Goal: Task Accomplishment & Management: Manage account settings

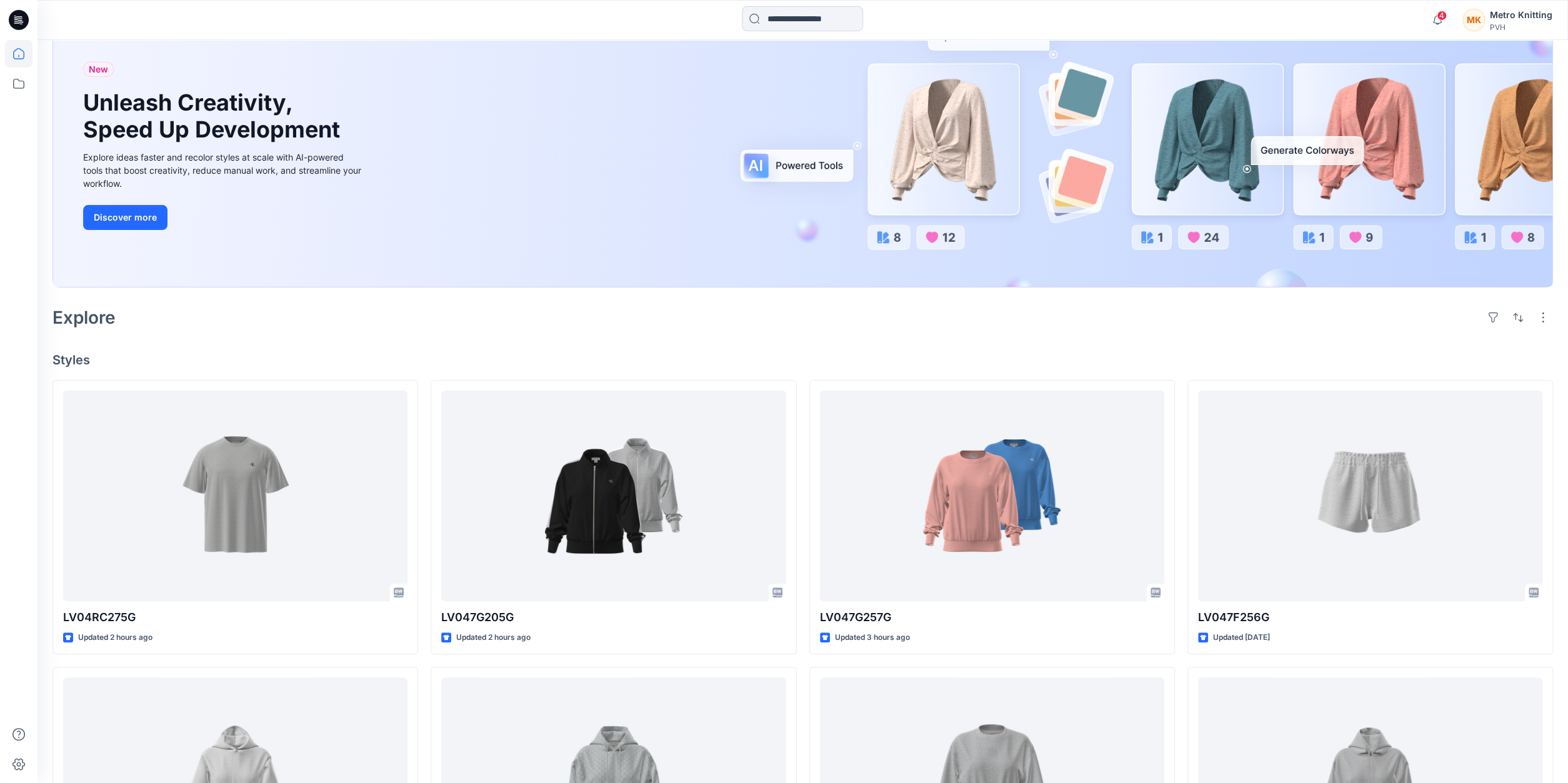
scroll to position [65, 0]
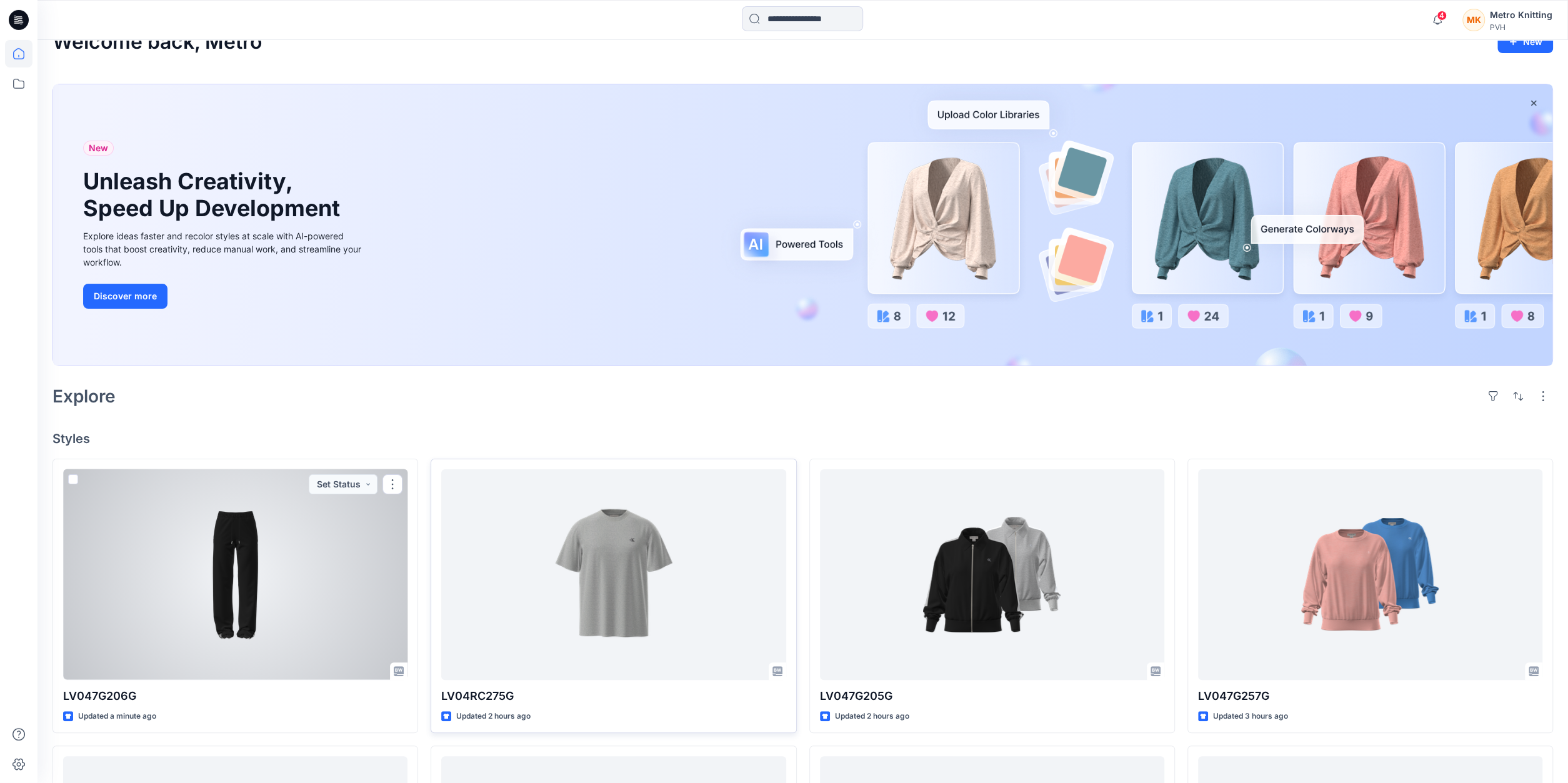
scroll to position [65, 0]
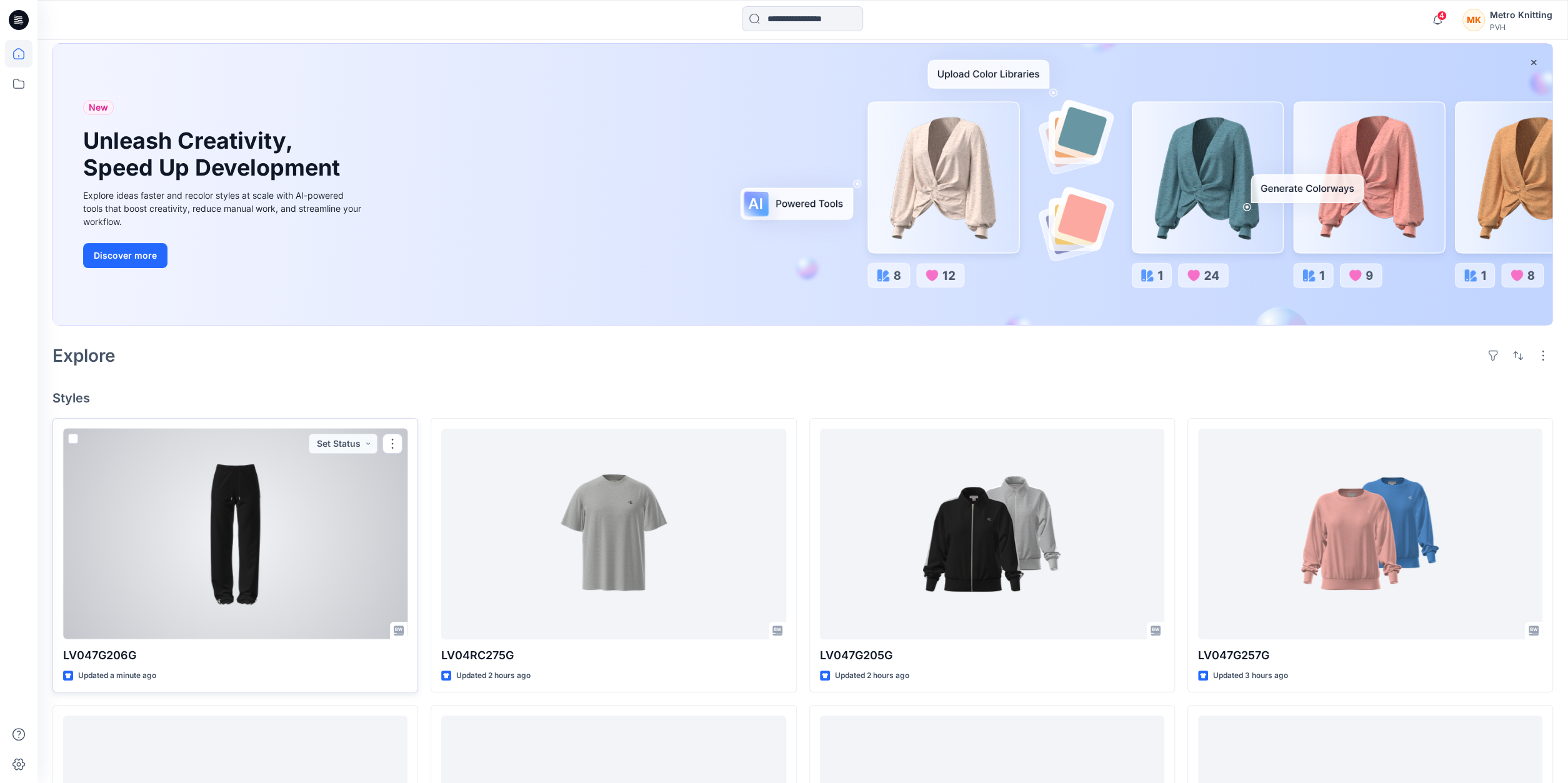
click at [309, 563] on div at bounding box center [235, 534] width 344 height 211
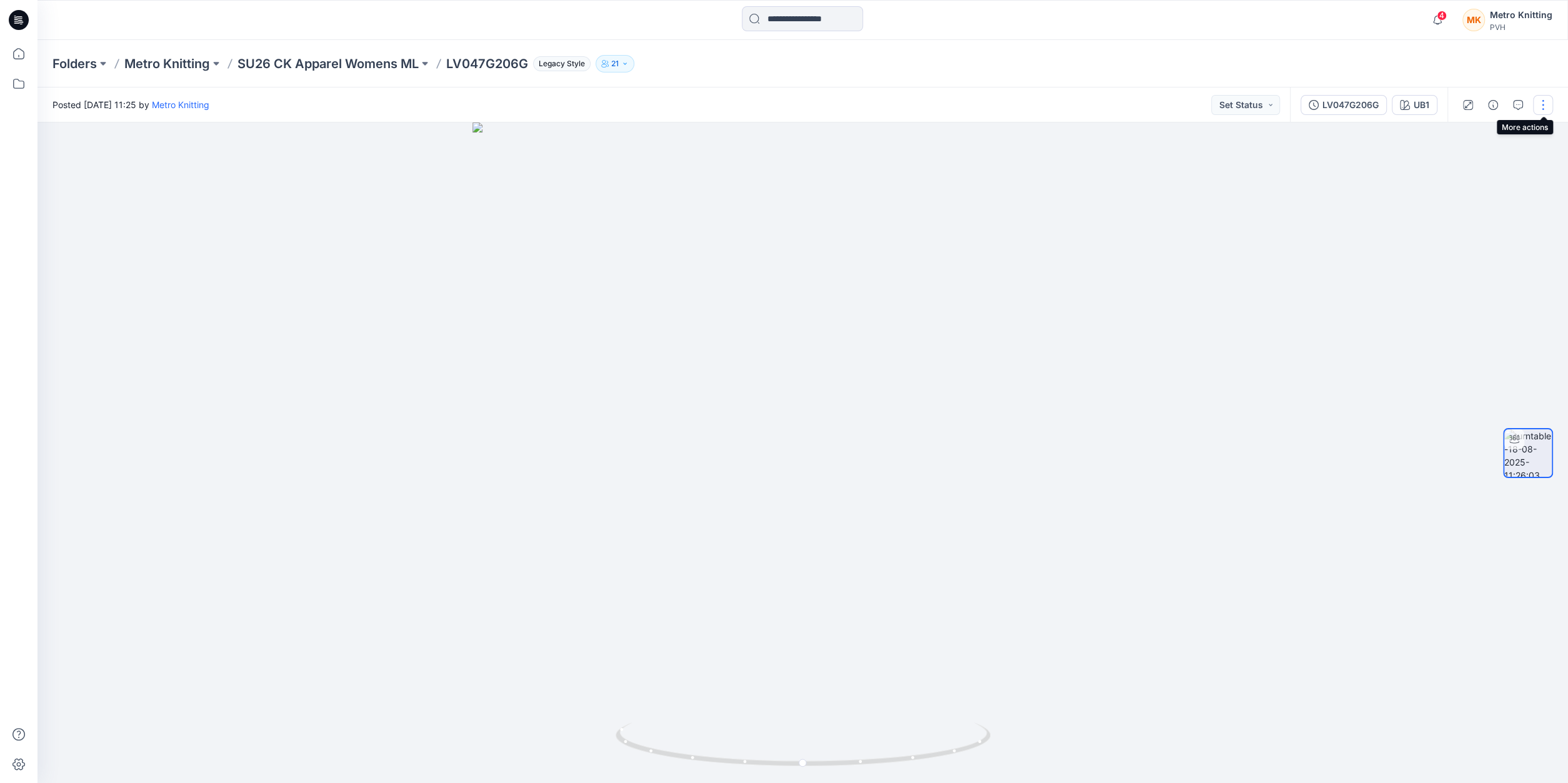
click at [1543, 106] on button "button" at bounding box center [1543, 105] width 20 height 20
click at [1427, 101] on div "UB1" at bounding box center [1422, 105] width 16 height 14
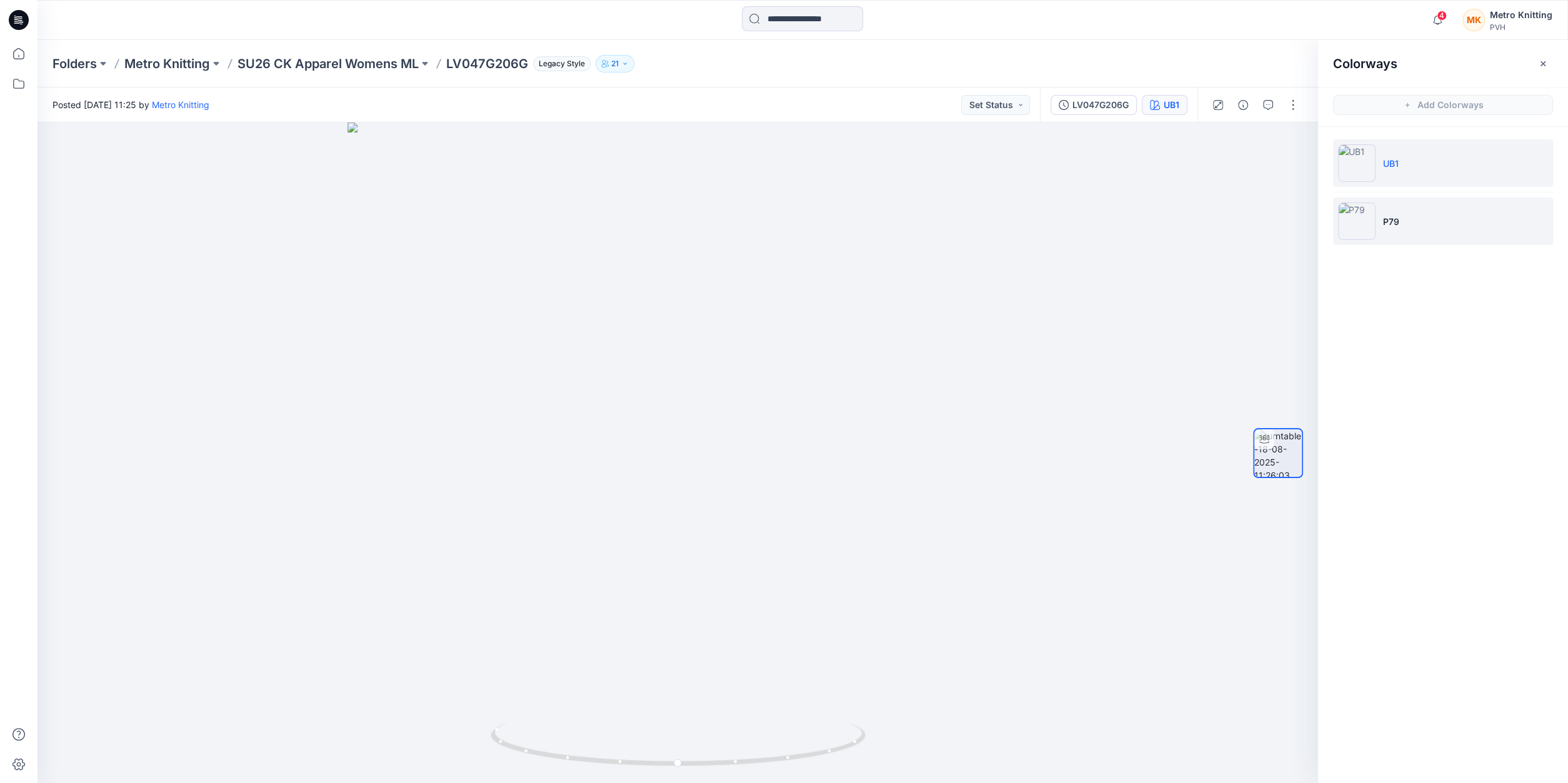
click at [1367, 218] on img at bounding box center [1357, 221] width 37 height 37
click at [1364, 159] on img at bounding box center [1357, 163] width 37 height 37
click at [359, 66] on p "SU26 CK Apparel Womens ML" at bounding box center [328, 63] width 181 height 17
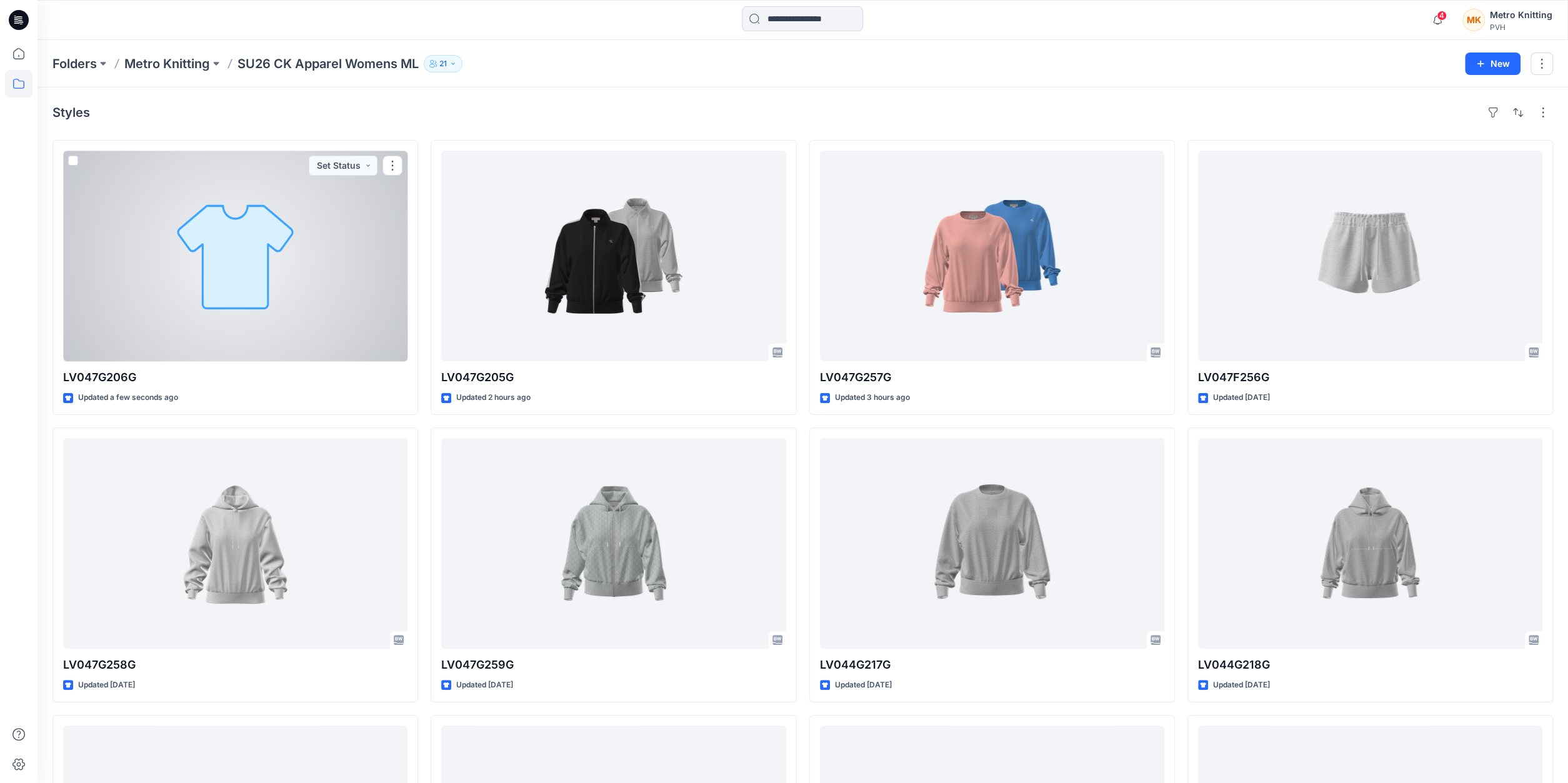
click at [300, 311] on div at bounding box center [235, 256] width 344 height 211
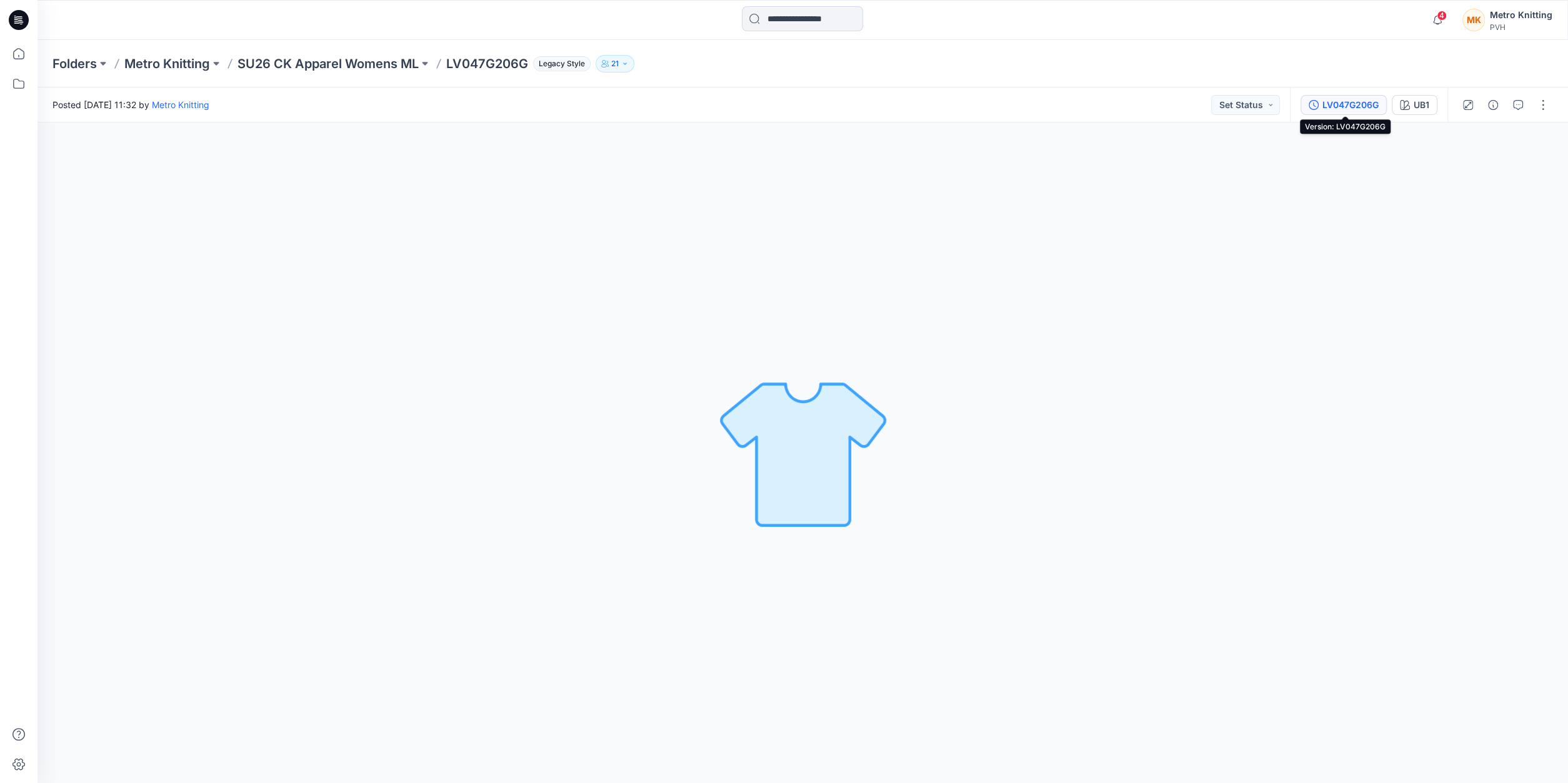
click at [1360, 101] on div "LV047G206G" at bounding box center [1351, 105] width 56 height 14
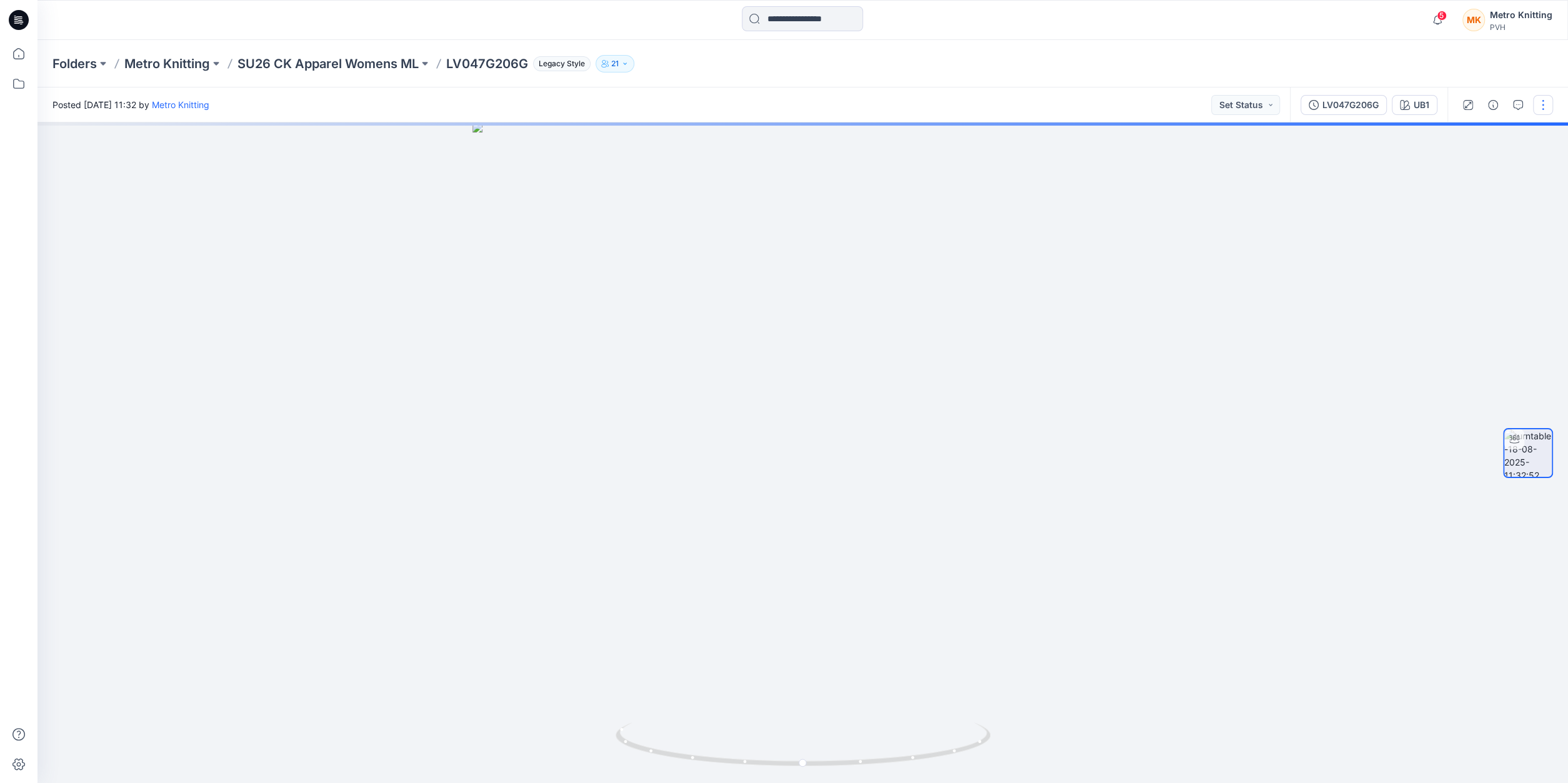
click at [1541, 103] on button "button" at bounding box center [1543, 105] width 20 height 20
click at [1461, 135] on p "Edit" at bounding box center [1463, 133] width 16 height 13
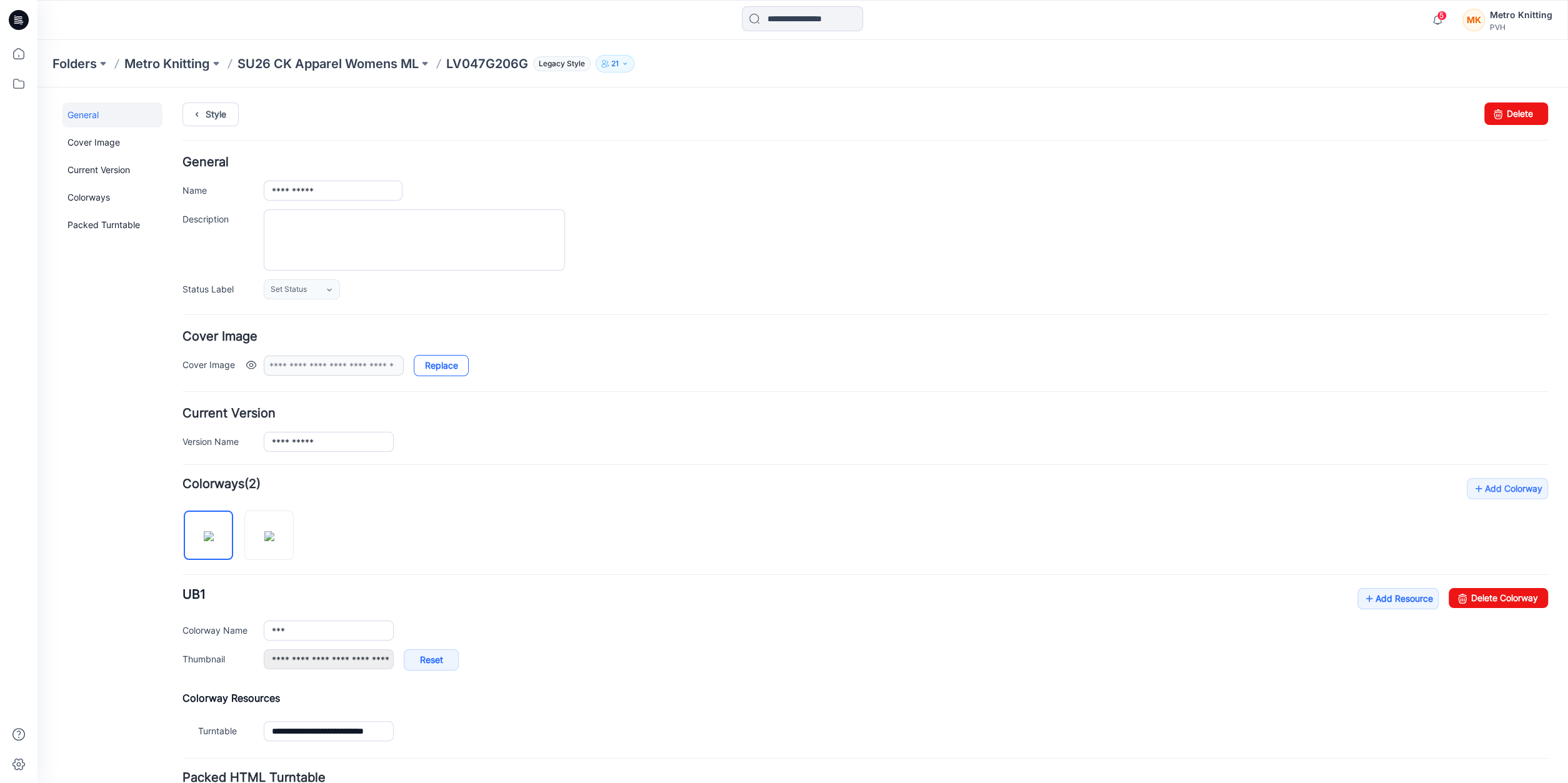
click at [450, 363] on link "Replace" at bounding box center [441, 365] width 55 height 21
type input "**********"
click at [1393, 596] on link "Add Resource" at bounding box center [1398, 599] width 81 height 21
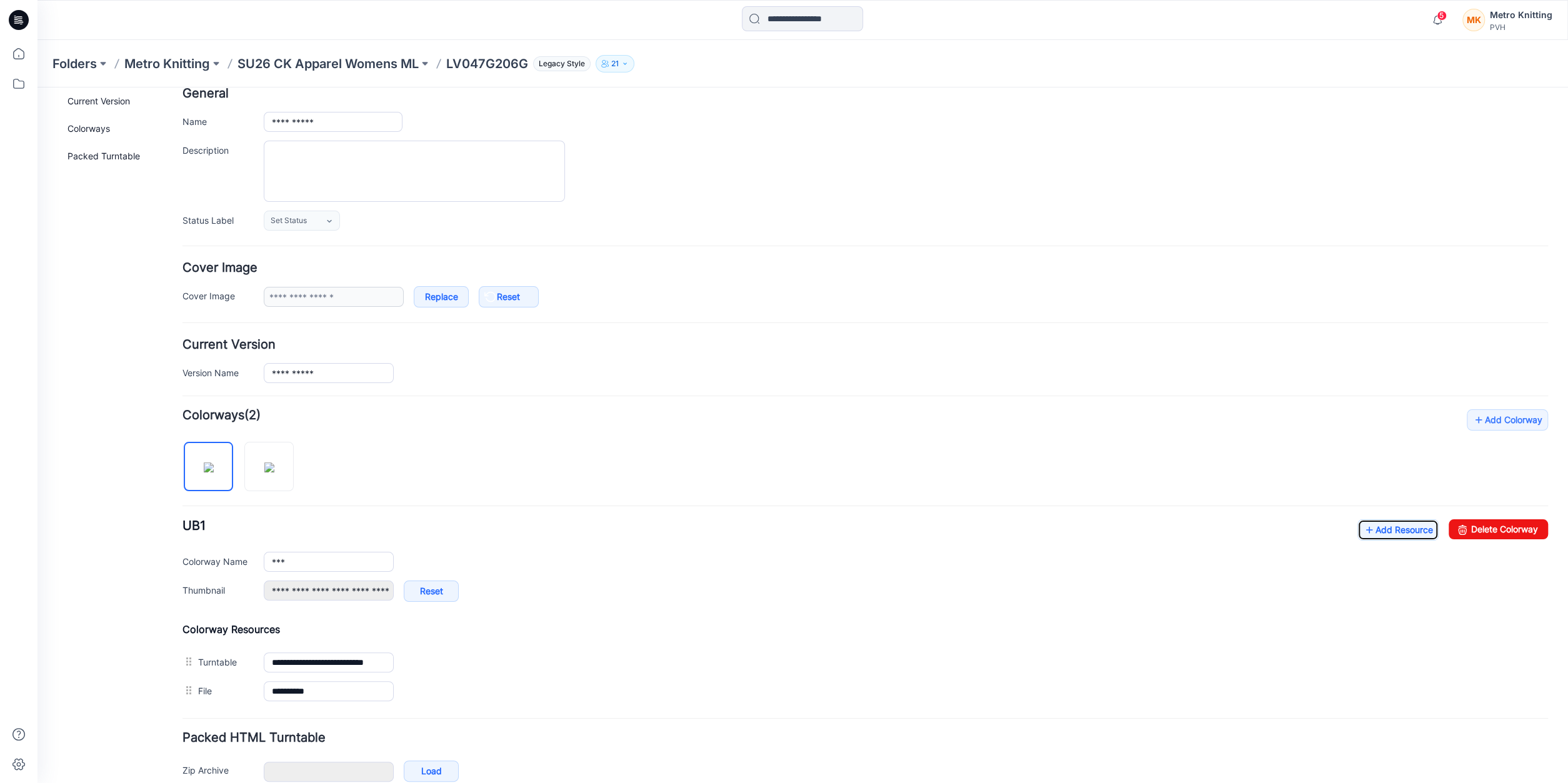
scroll to position [130, 0]
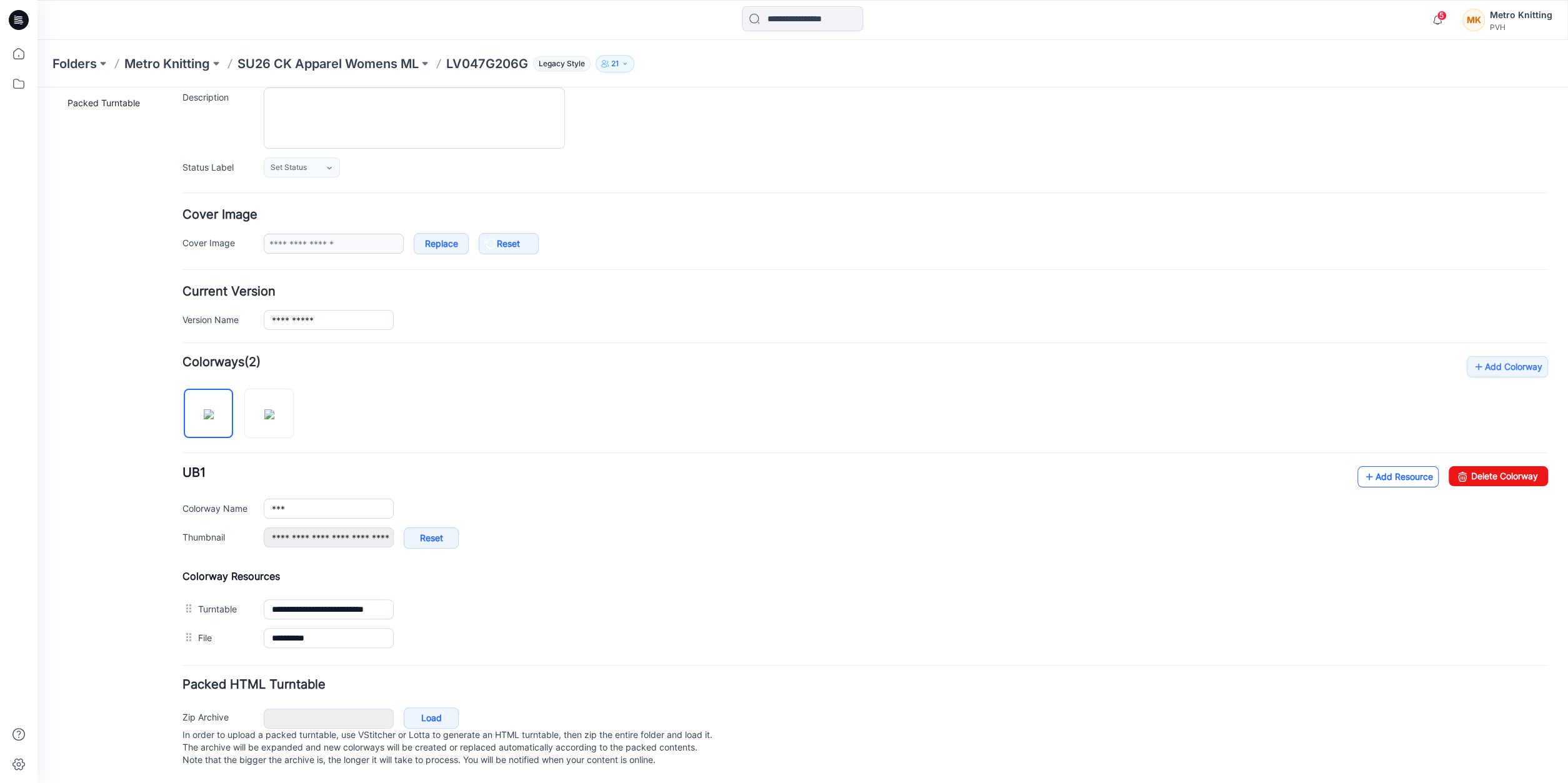
click at [1408, 466] on link "Add Resource" at bounding box center [1398, 476] width 81 height 21
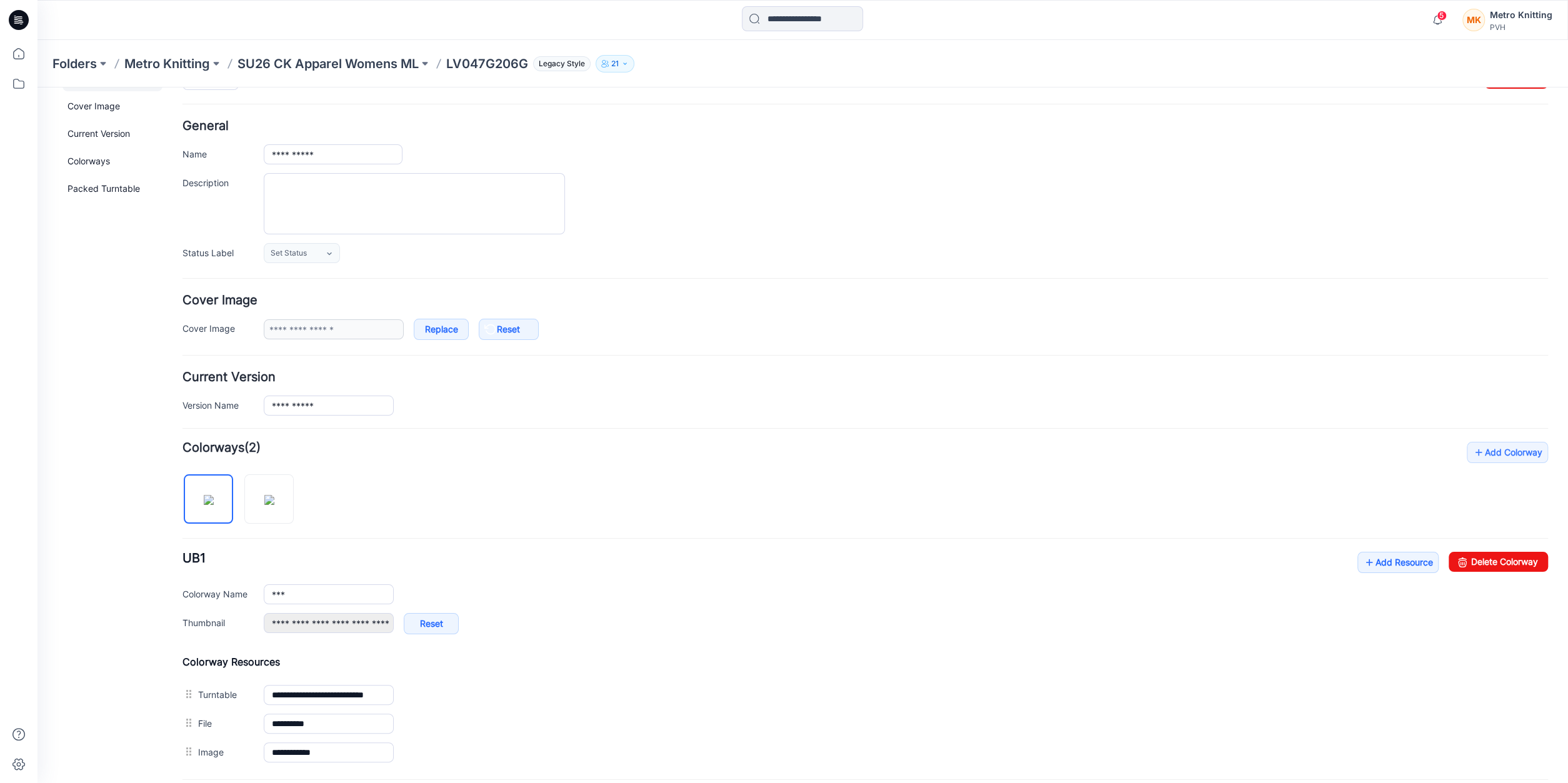
scroll to position [0, 0]
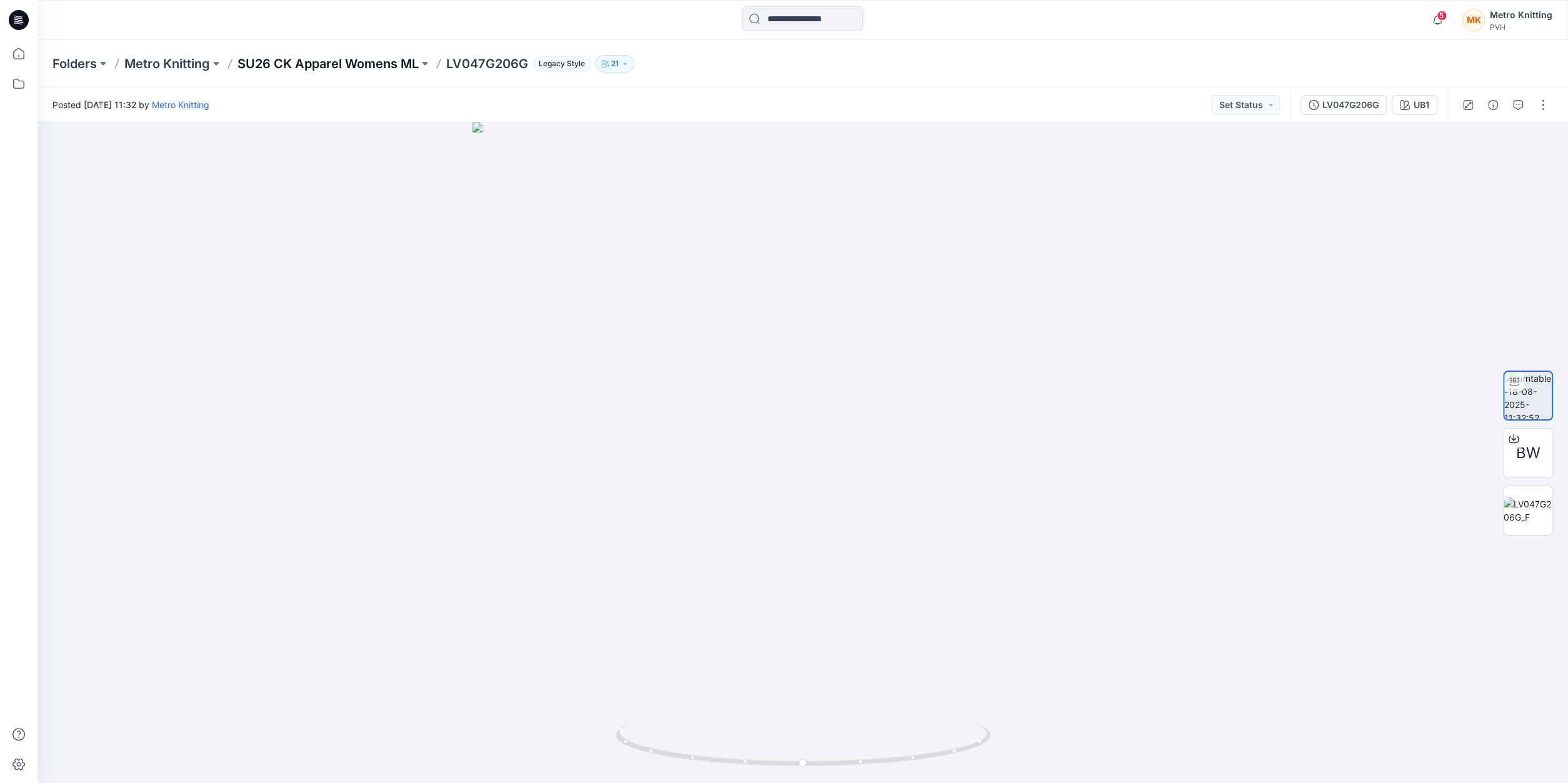
click at [379, 61] on p "SU26 CK Apparel Womens ML" at bounding box center [328, 63] width 181 height 17
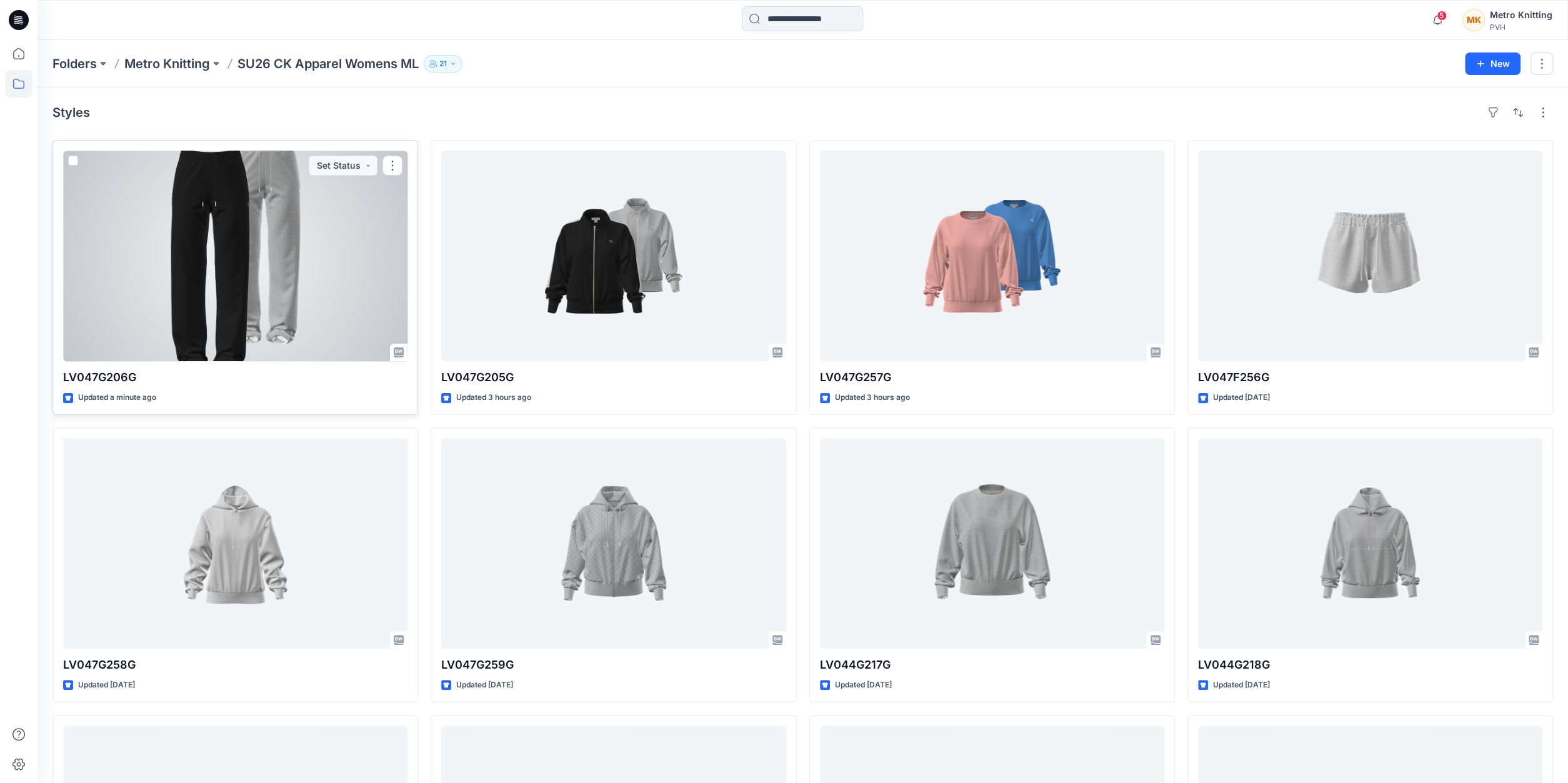
click at [315, 272] on div at bounding box center [235, 256] width 344 height 211
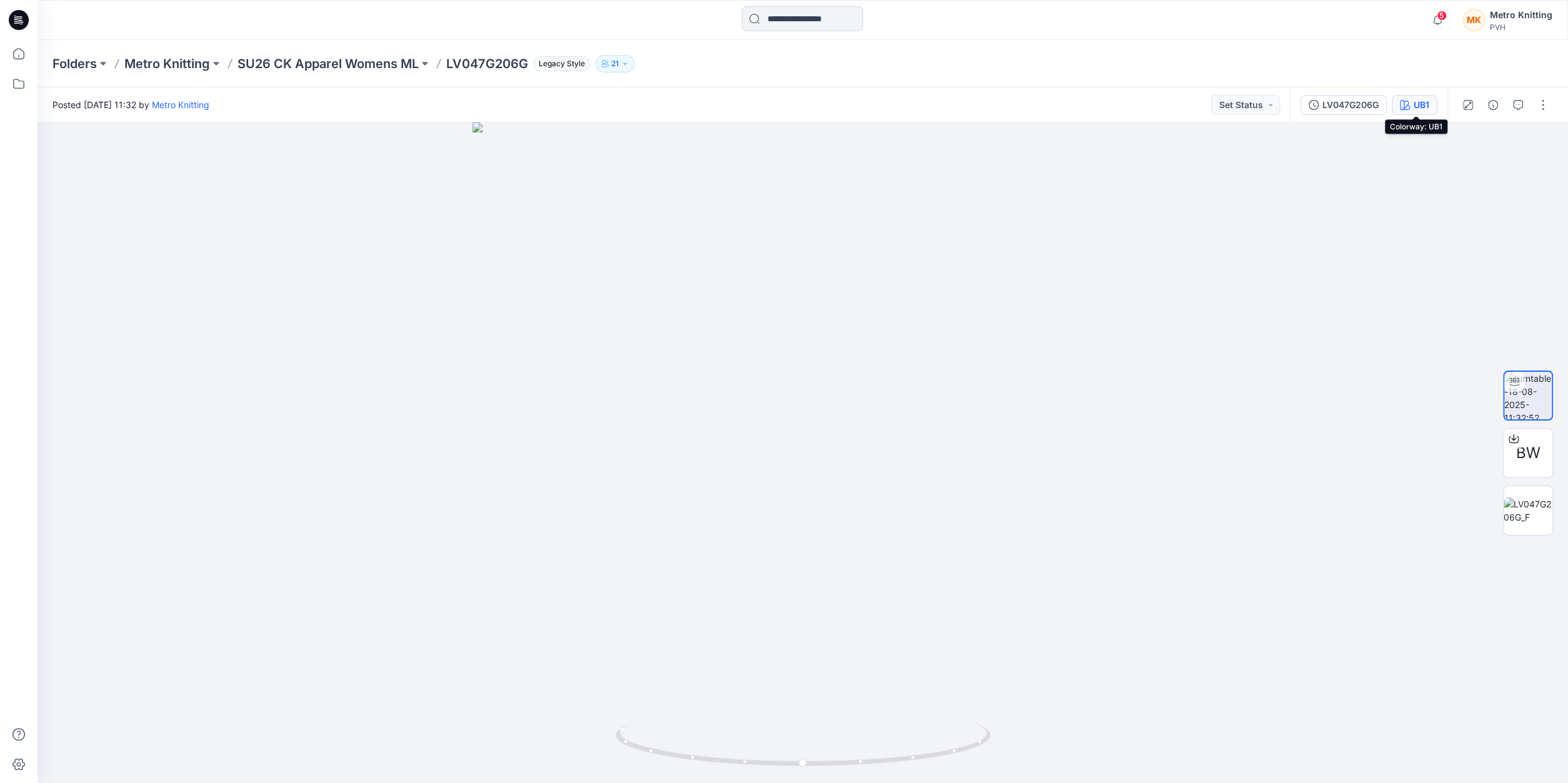
click at [1422, 105] on div "UB1" at bounding box center [1422, 105] width 16 height 14
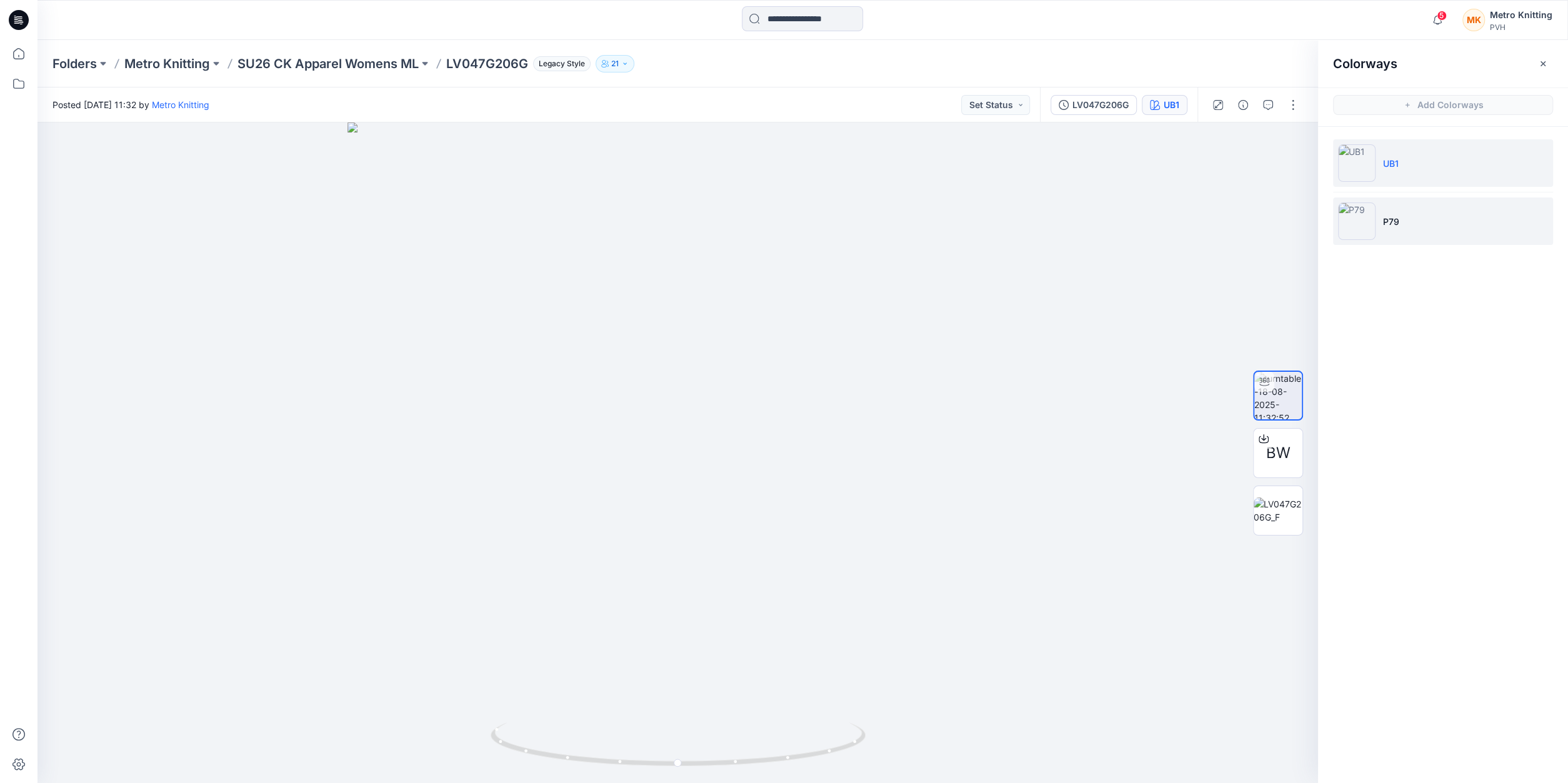
click at [1378, 224] on li "P79" at bounding box center [1443, 221] width 220 height 48
click at [1371, 228] on img at bounding box center [1357, 221] width 37 height 37
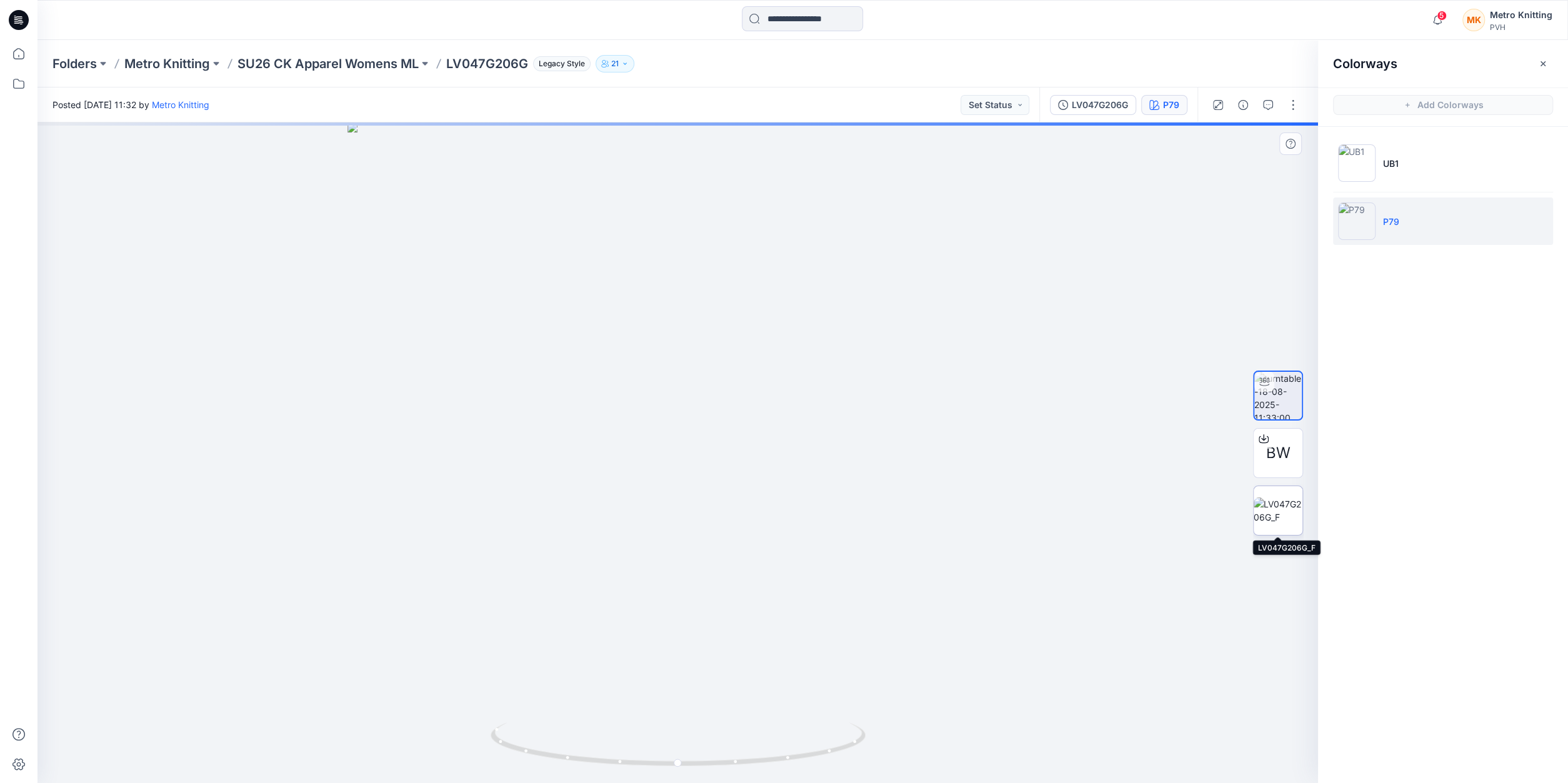
click at [1285, 513] on img at bounding box center [1278, 511] width 48 height 27
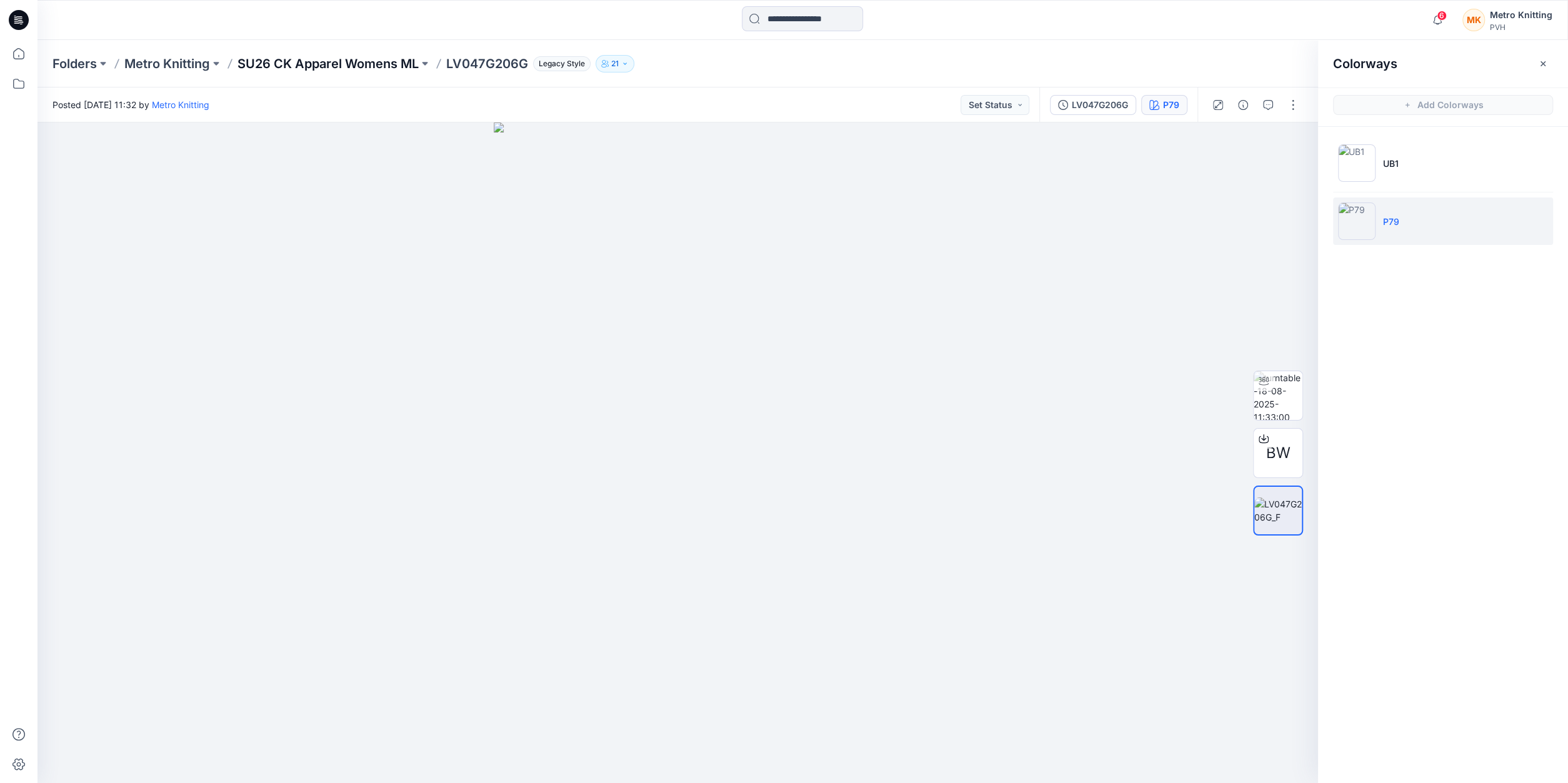
click at [366, 67] on p "SU26 CK Apparel Womens ML" at bounding box center [328, 63] width 181 height 17
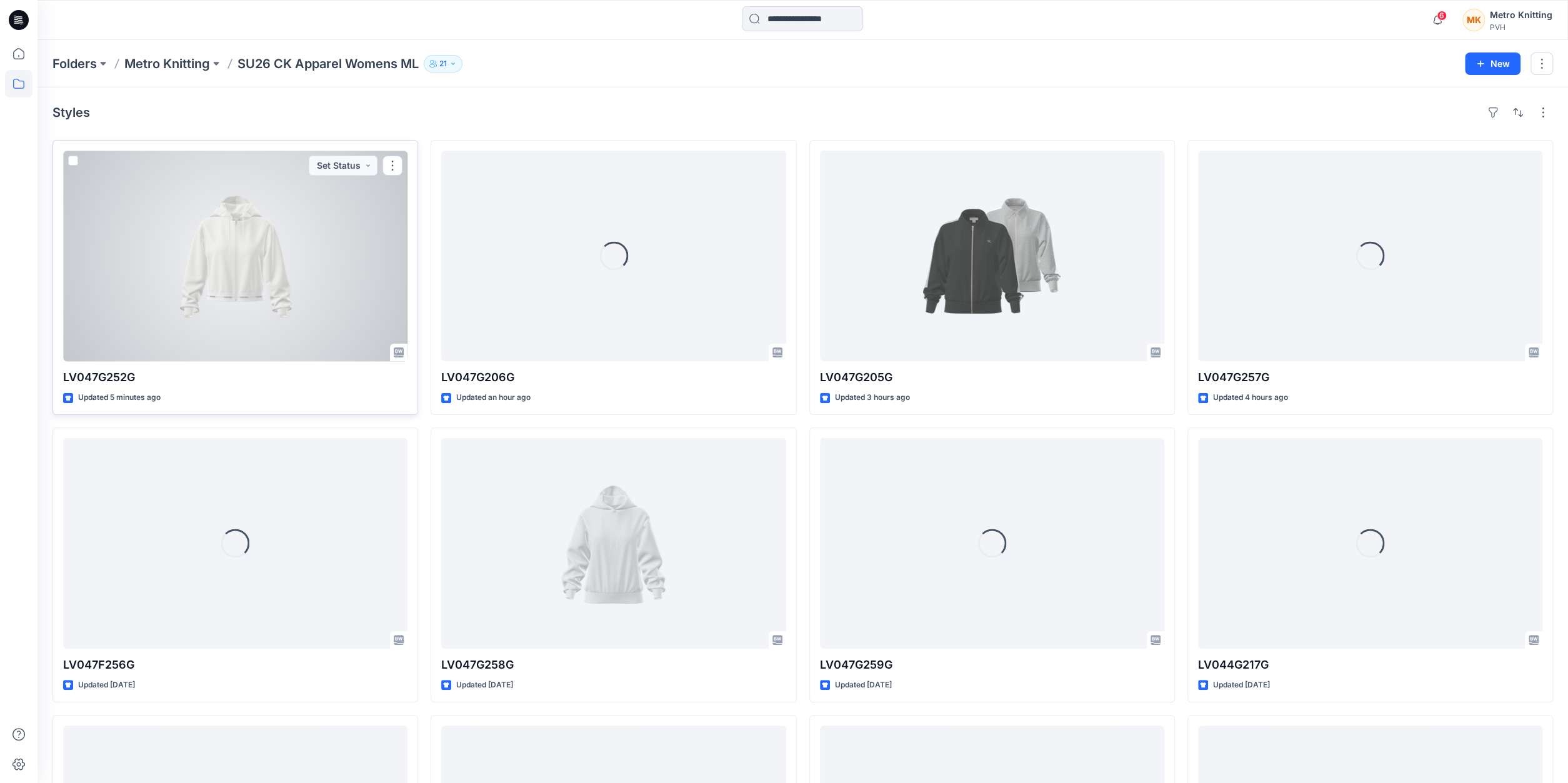
click at [265, 293] on div at bounding box center [235, 256] width 344 height 211
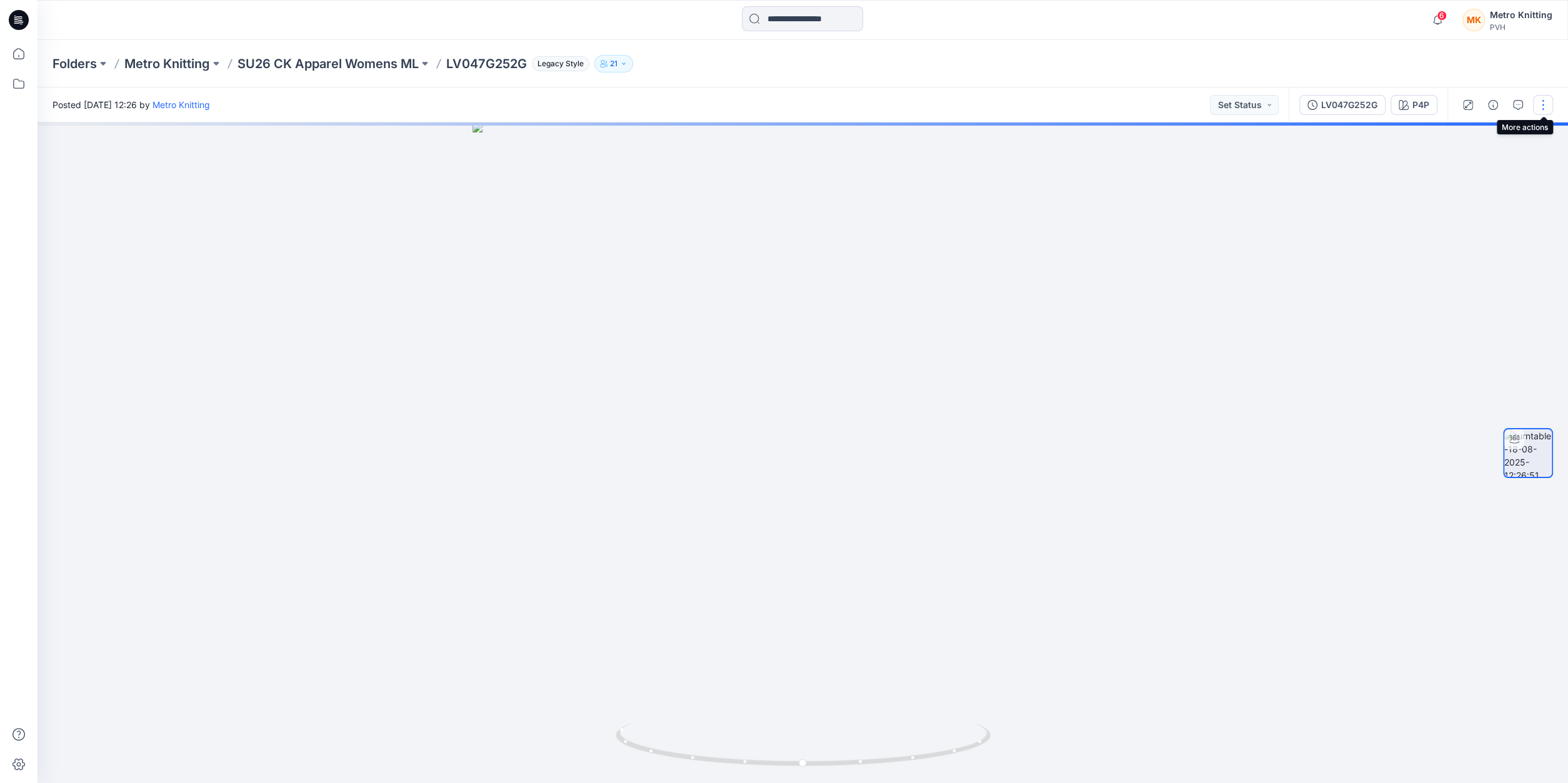
click at [1541, 113] on button "button" at bounding box center [1543, 105] width 20 height 20
click at [1468, 132] on p "Edit" at bounding box center [1463, 133] width 16 height 13
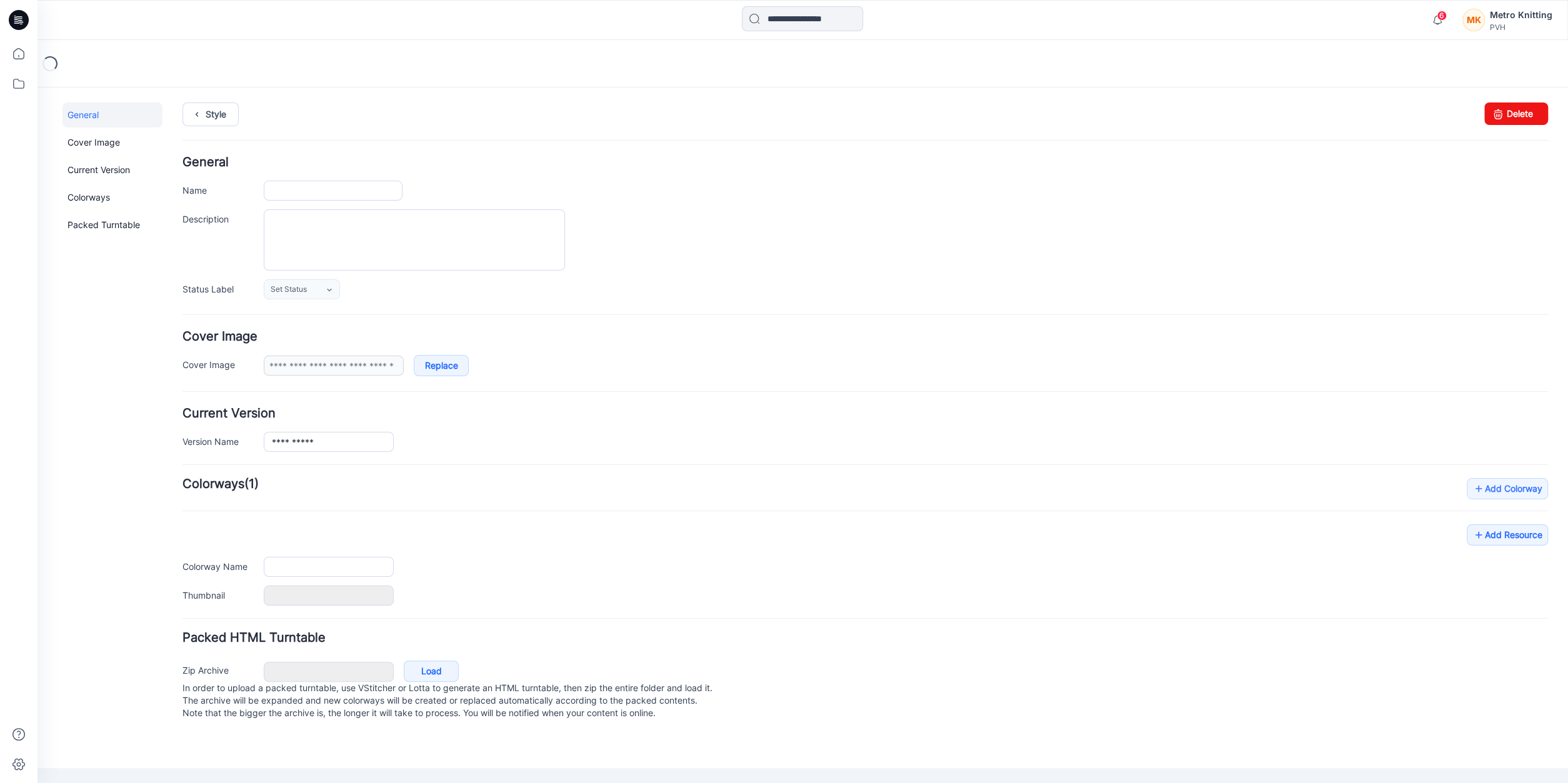
type input "**********"
type input "***"
type input "**********"
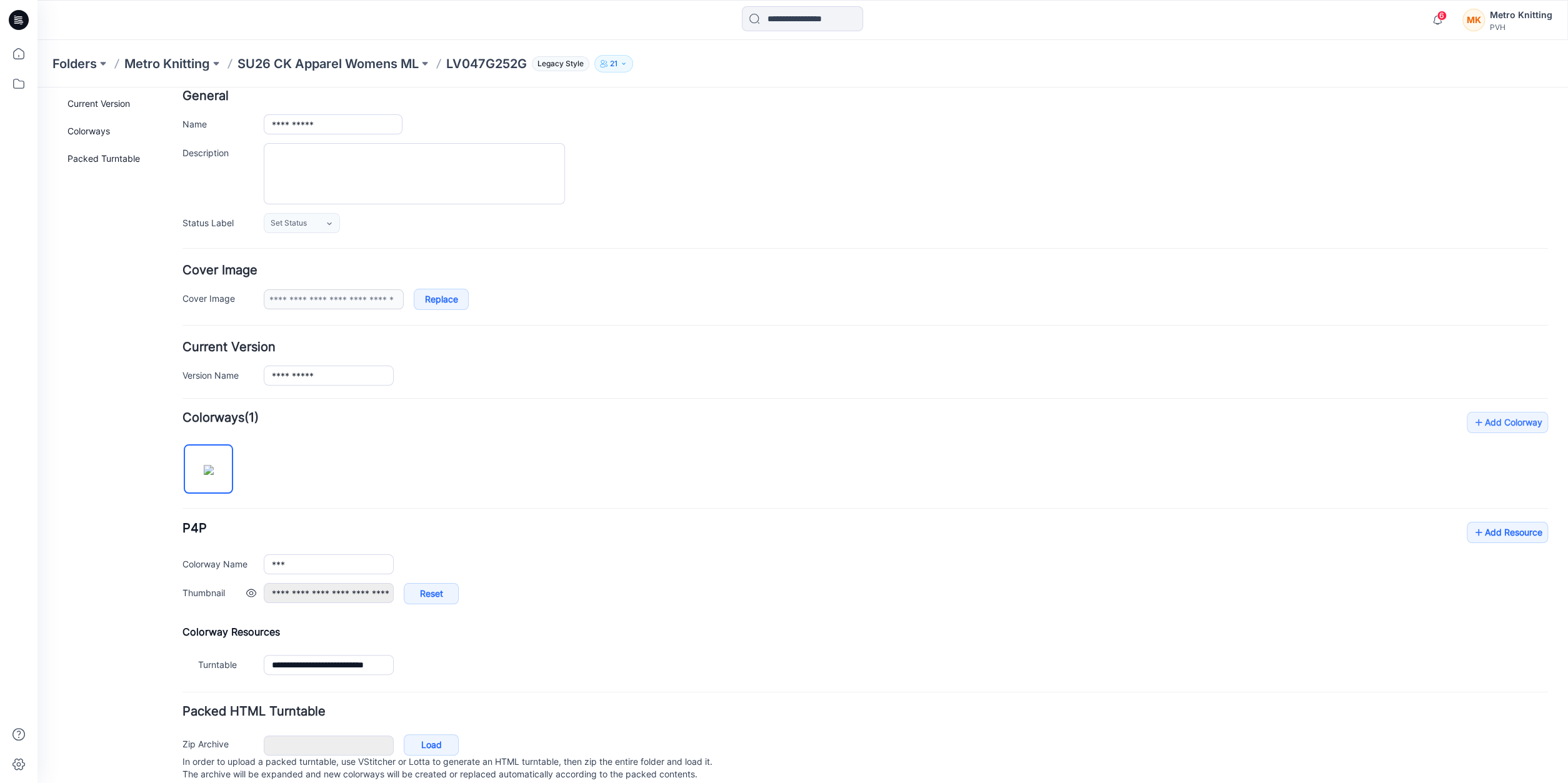
scroll to position [101, 0]
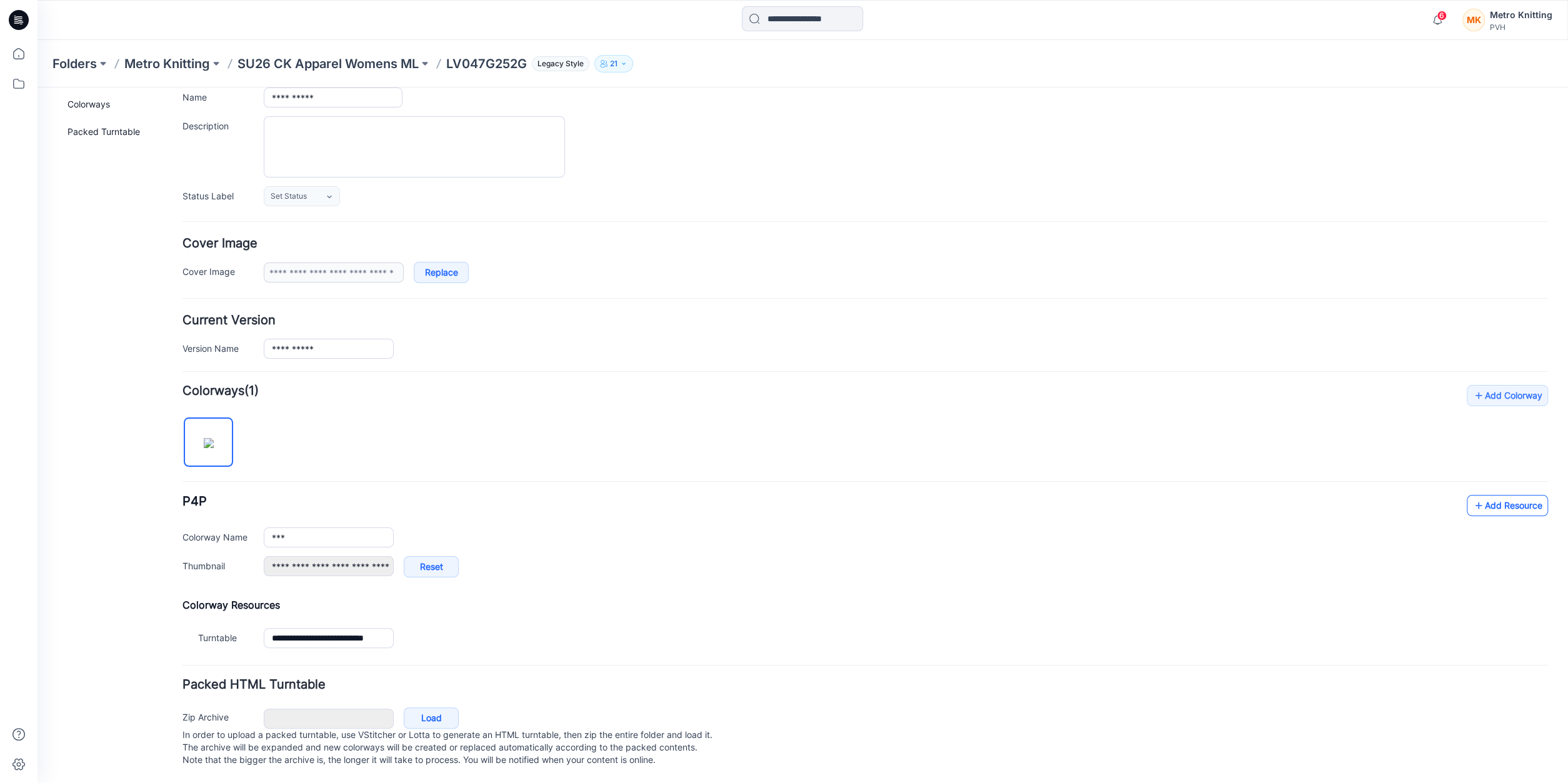
click at [1505, 495] on link "Add Resource" at bounding box center [1508, 505] width 81 height 21
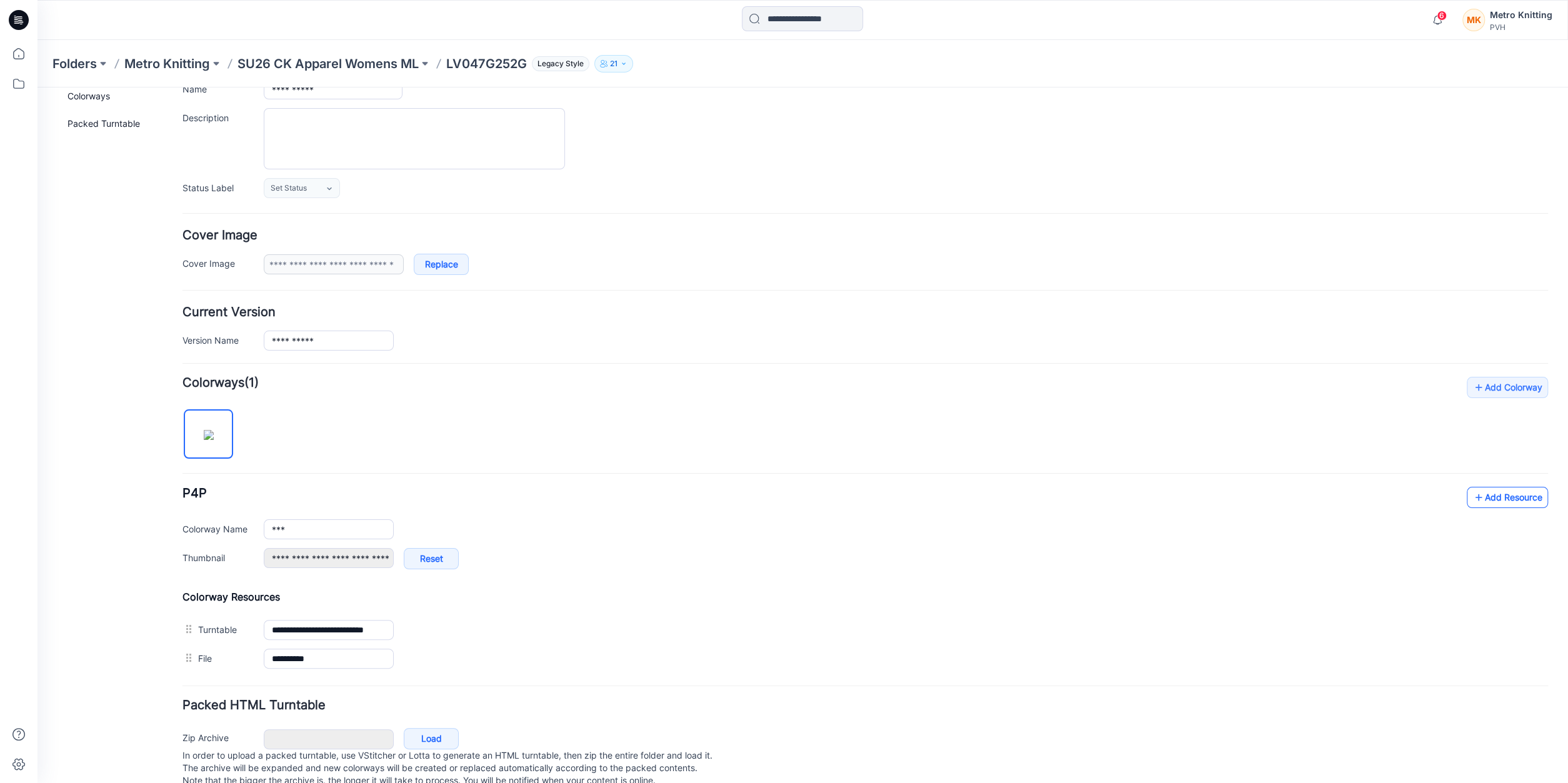
click at [1481, 493] on icon at bounding box center [1479, 498] width 12 height 20
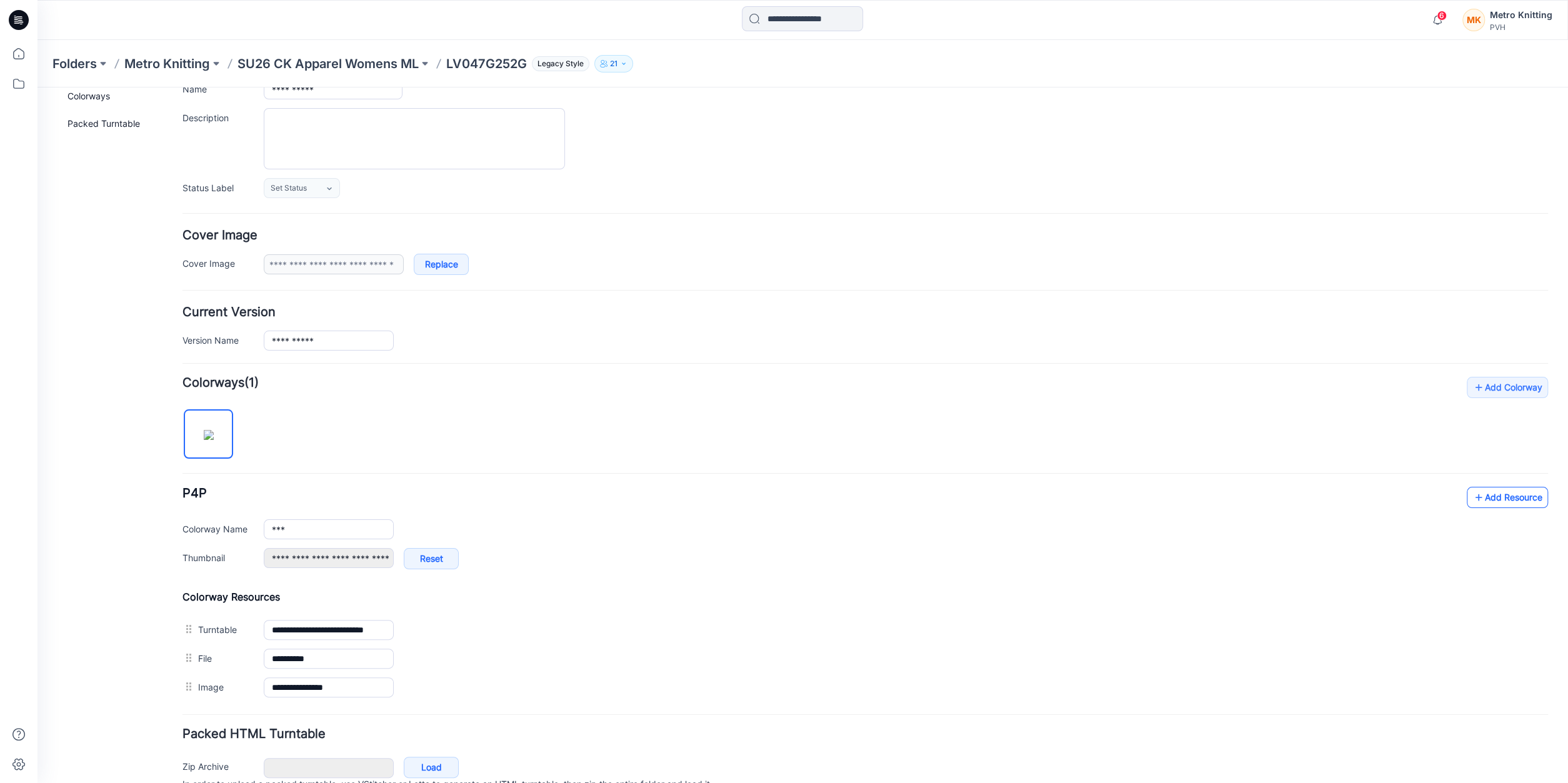
click at [1495, 489] on link "Add Resource" at bounding box center [1508, 497] width 81 height 21
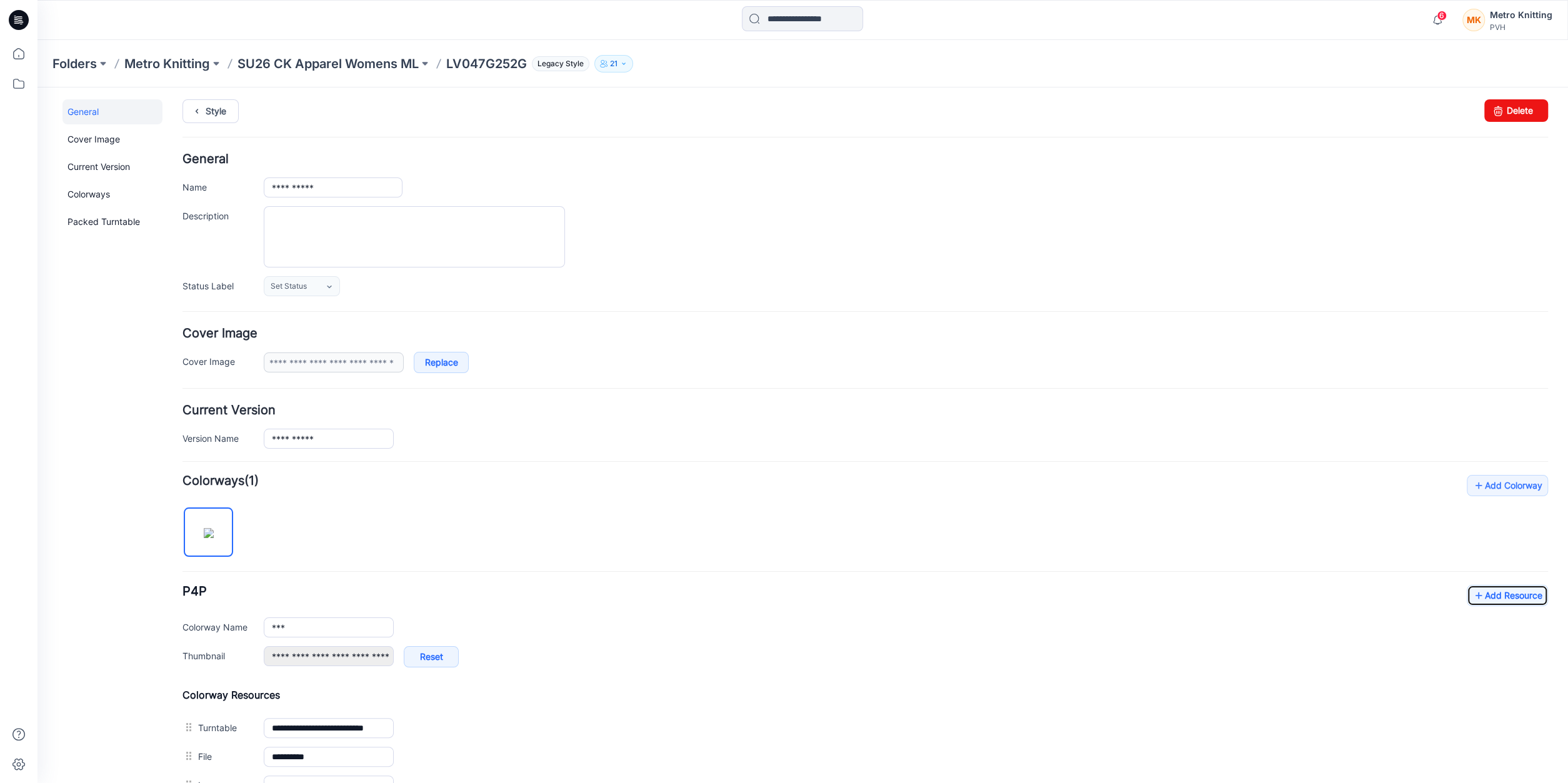
scroll to position [0, 0]
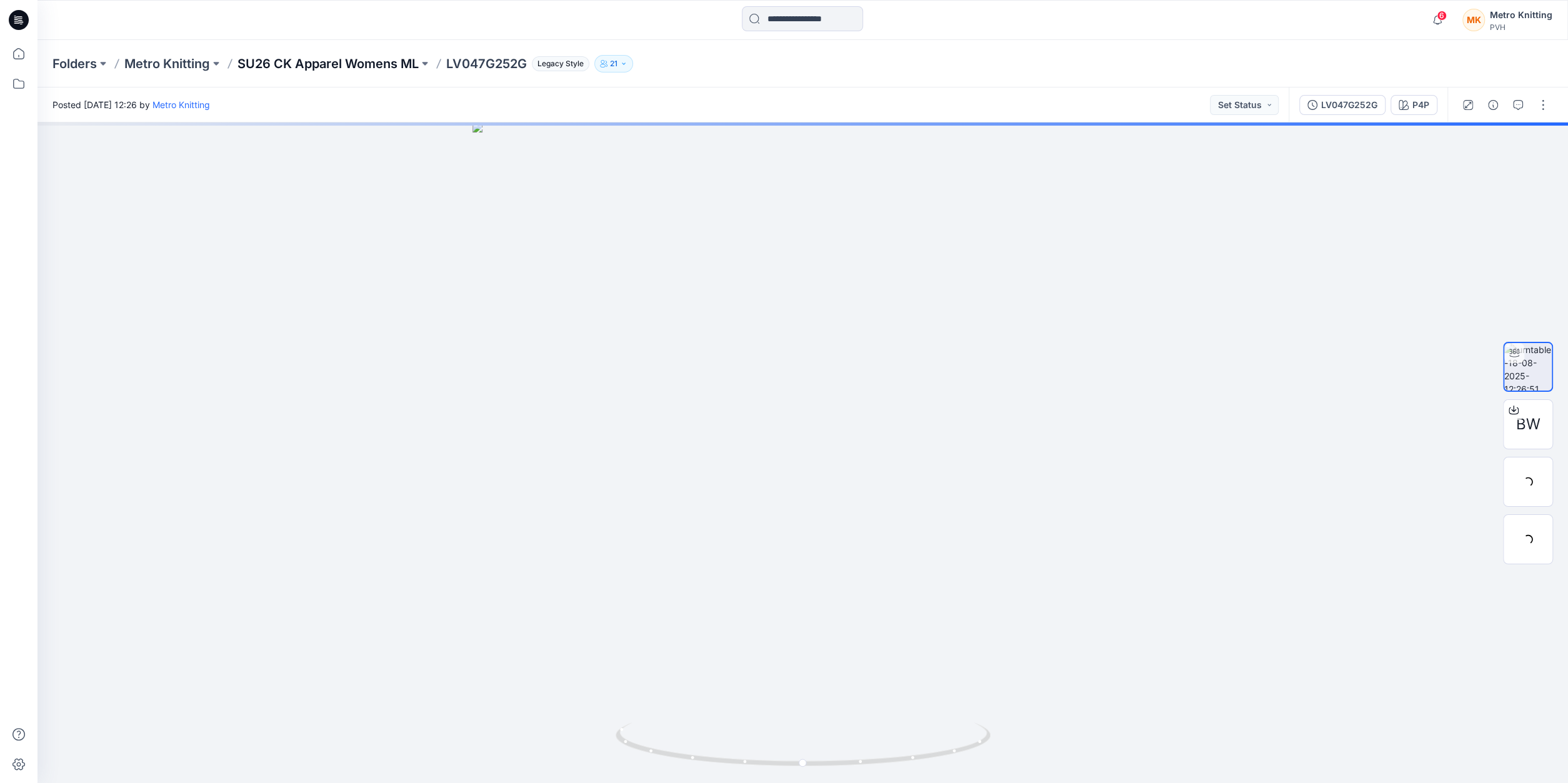
click at [331, 63] on p "SU26 CK Apparel Womens ML" at bounding box center [328, 63] width 181 height 17
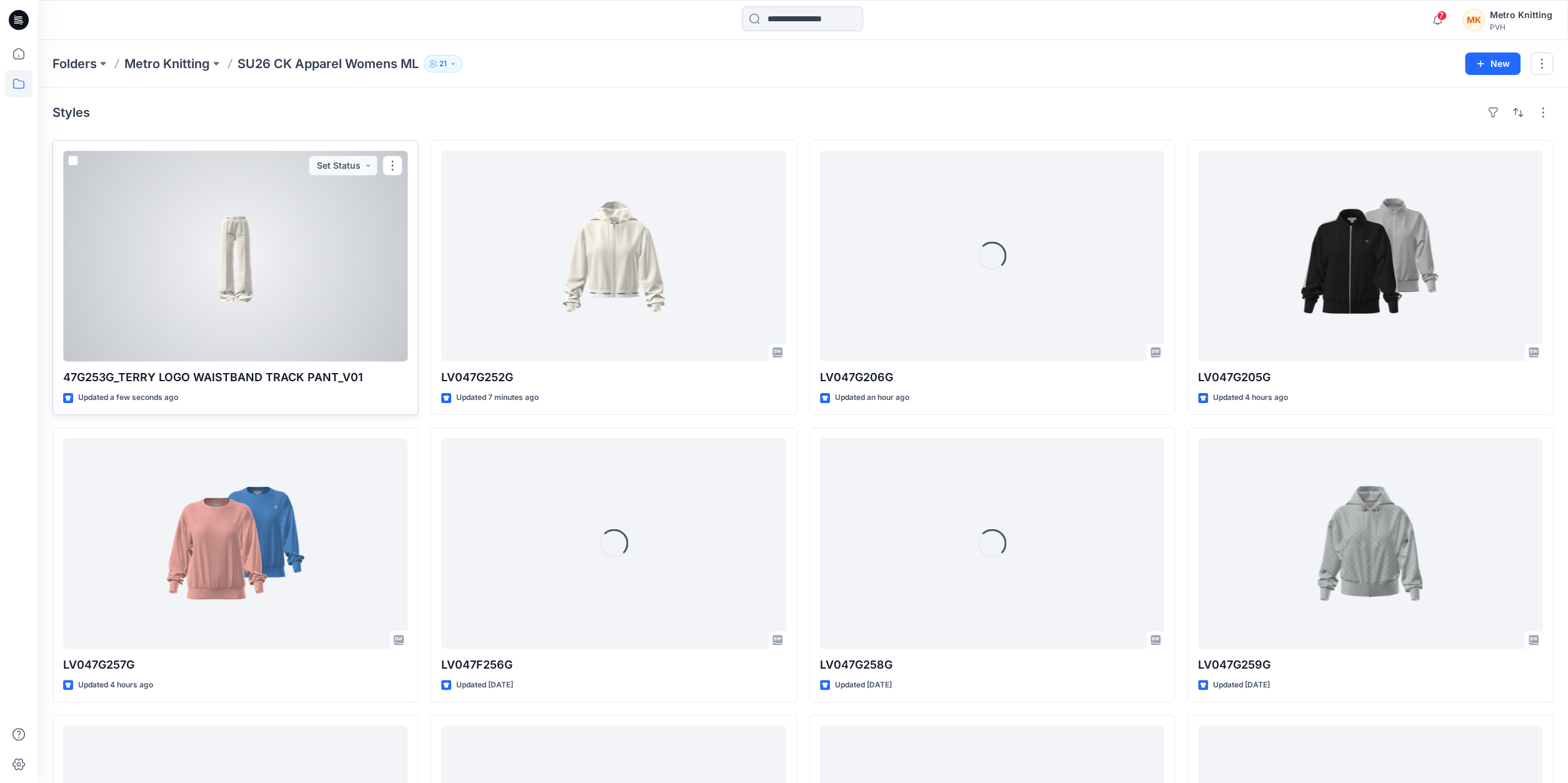
click at [317, 262] on div at bounding box center [235, 256] width 344 height 211
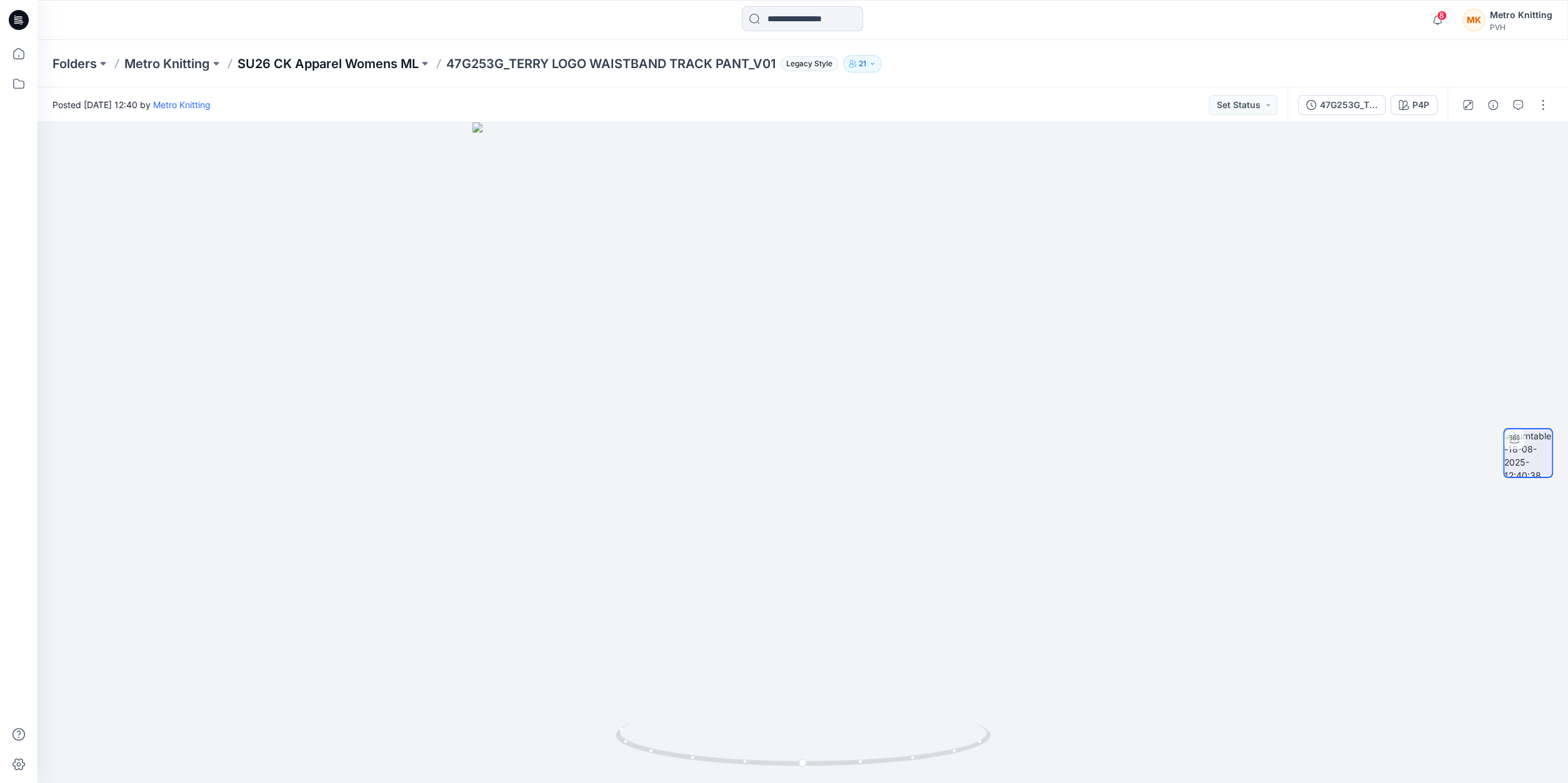
click at [359, 64] on p "SU26 CK Apparel Womens ML" at bounding box center [328, 63] width 181 height 17
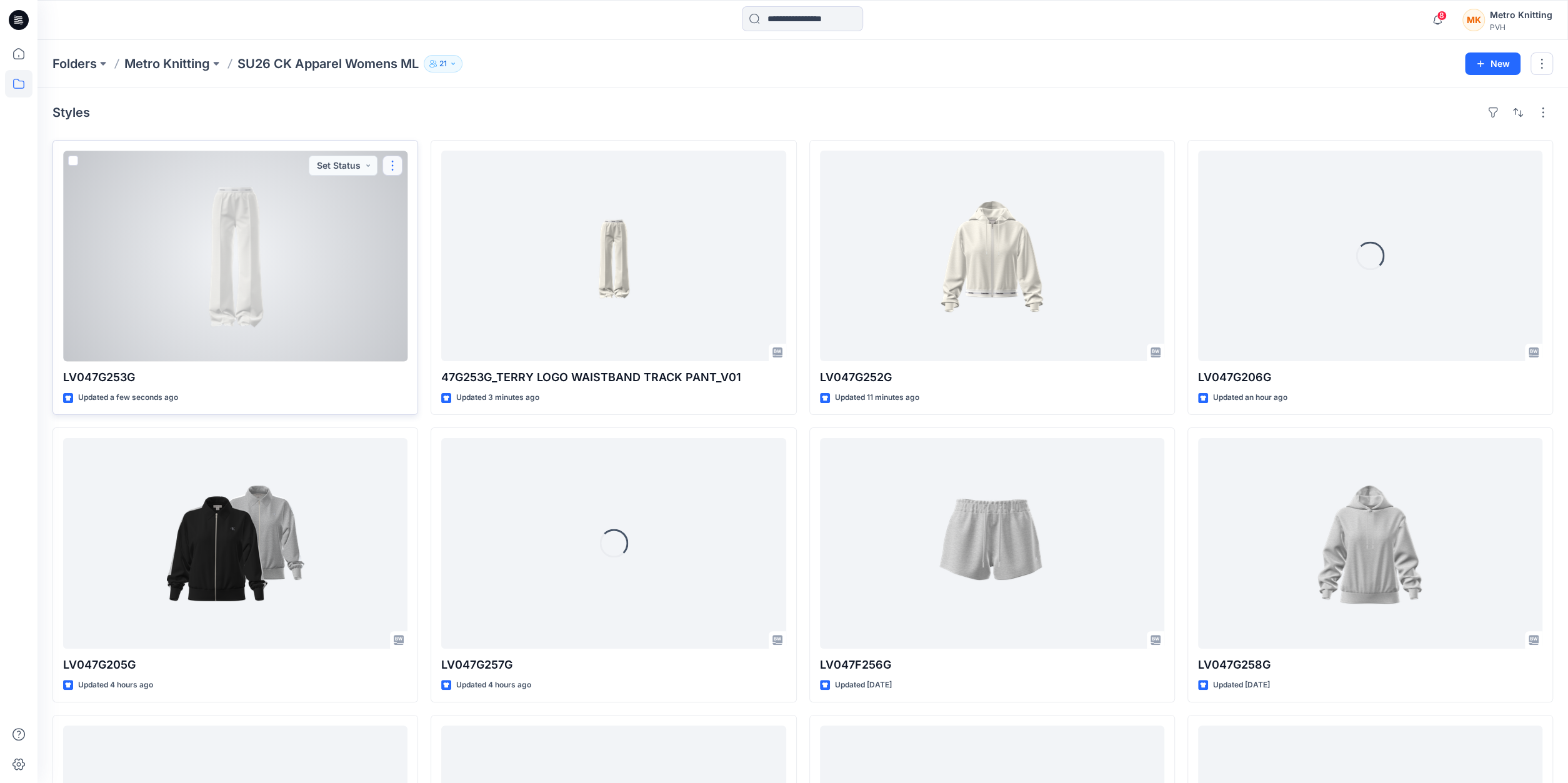
click at [390, 159] on button "button" at bounding box center [393, 165] width 20 height 20
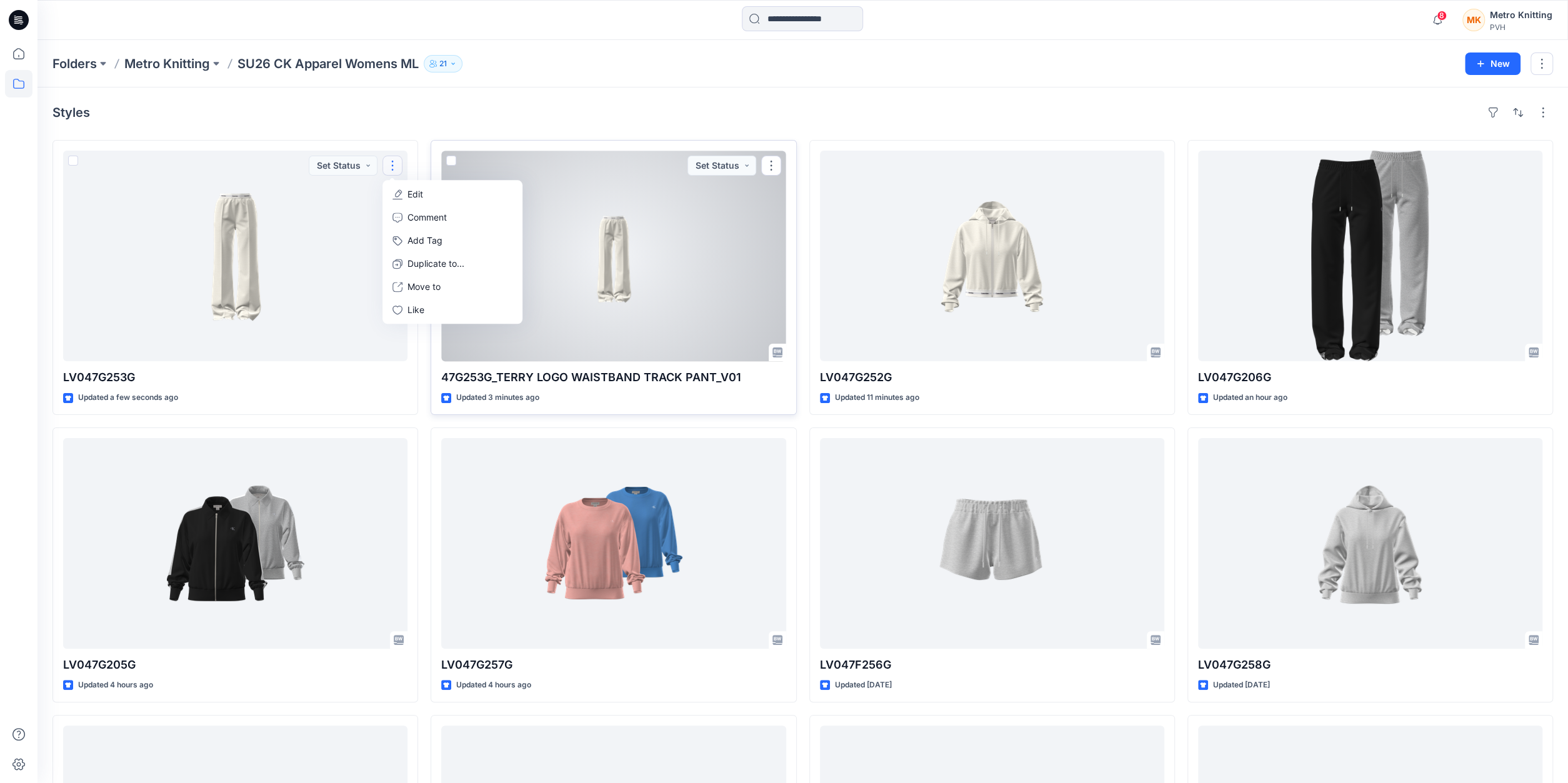
click at [596, 287] on div at bounding box center [613, 256] width 344 height 211
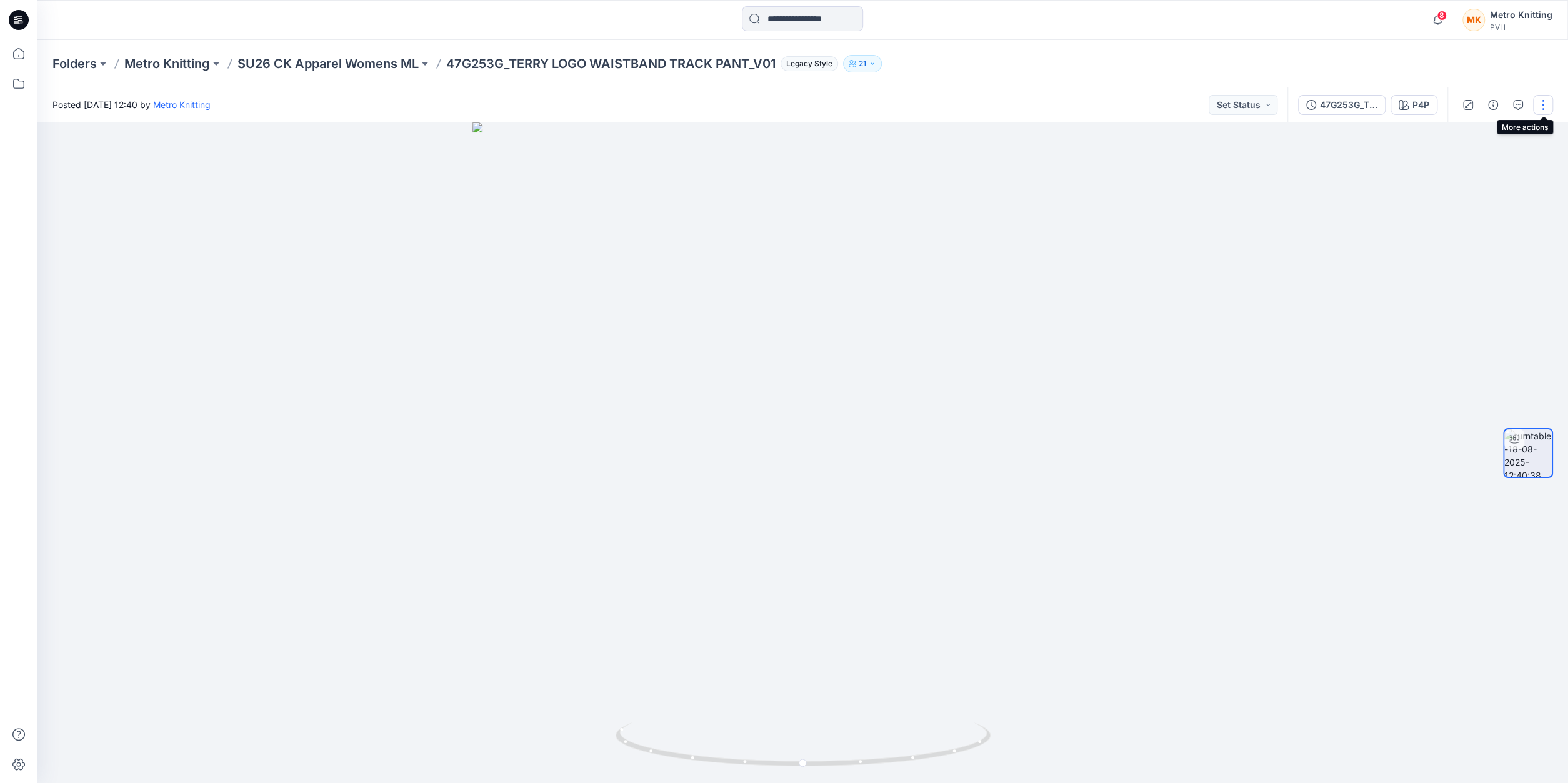
click at [1542, 107] on button "button" at bounding box center [1543, 105] width 20 height 20
click at [1463, 133] on p "Edit" at bounding box center [1463, 133] width 16 height 13
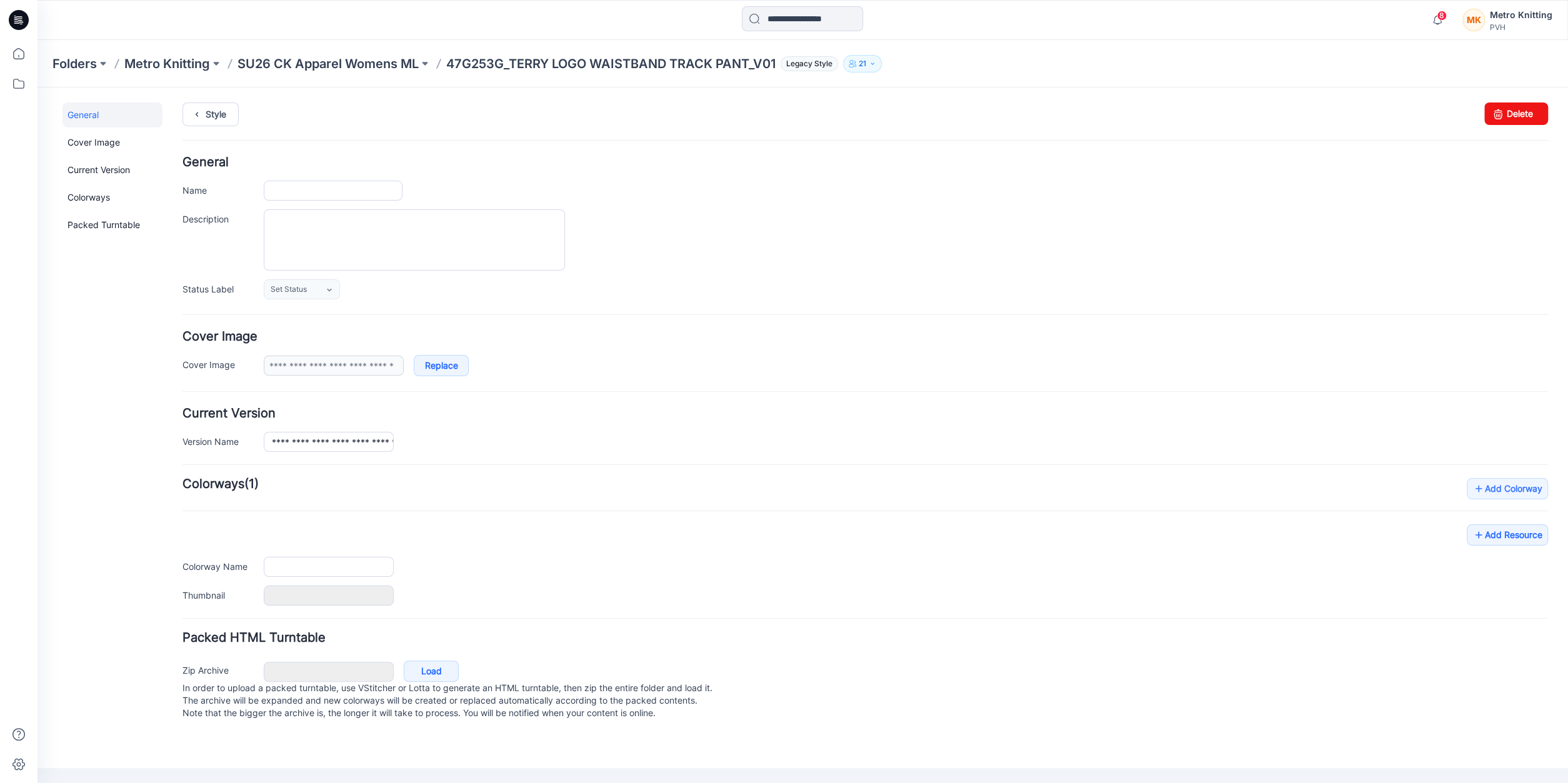
type input "**********"
type input "***"
type input "**********"
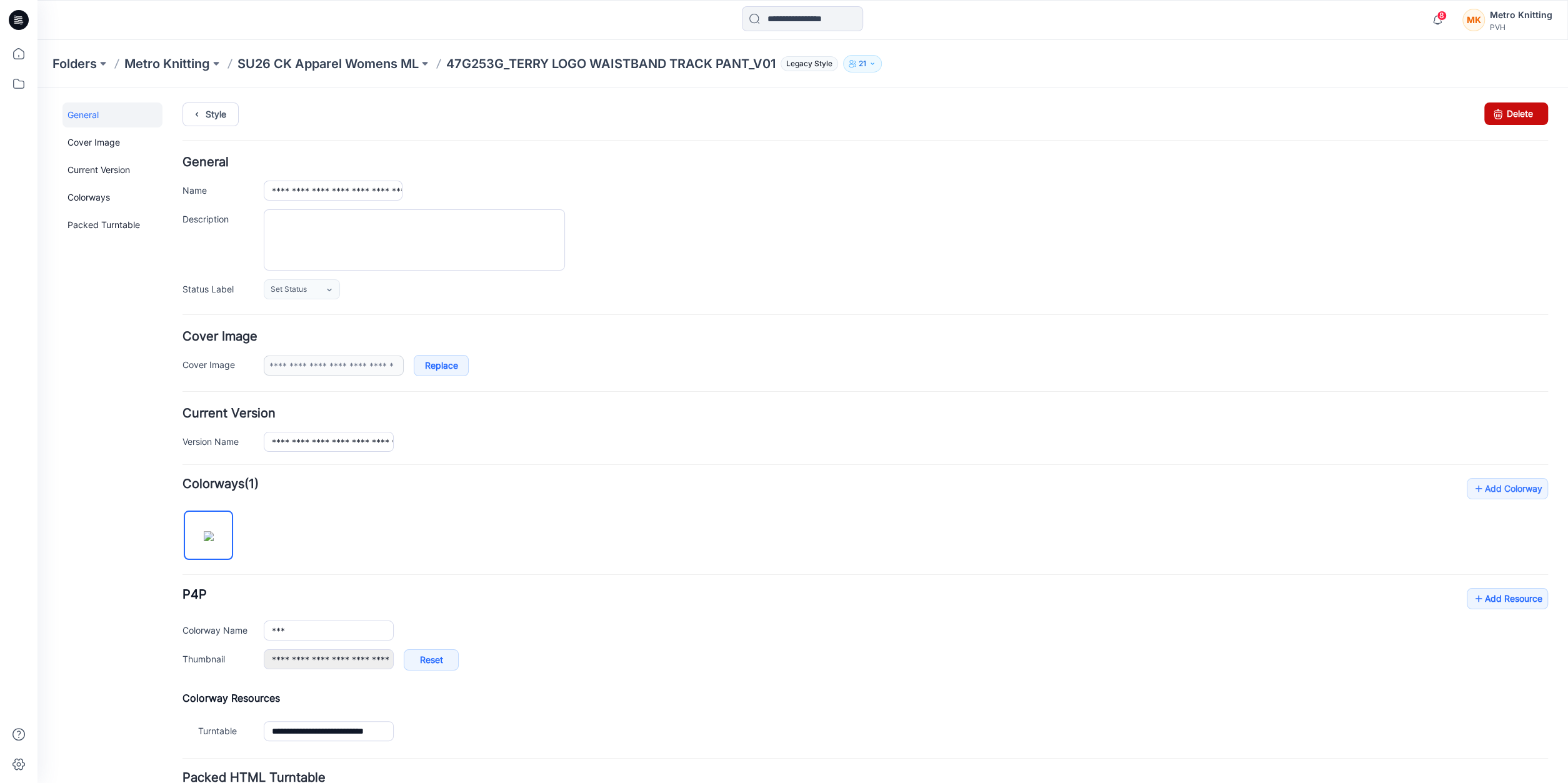
click at [1527, 115] on link "Delete" at bounding box center [1516, 113] width 64 height 23
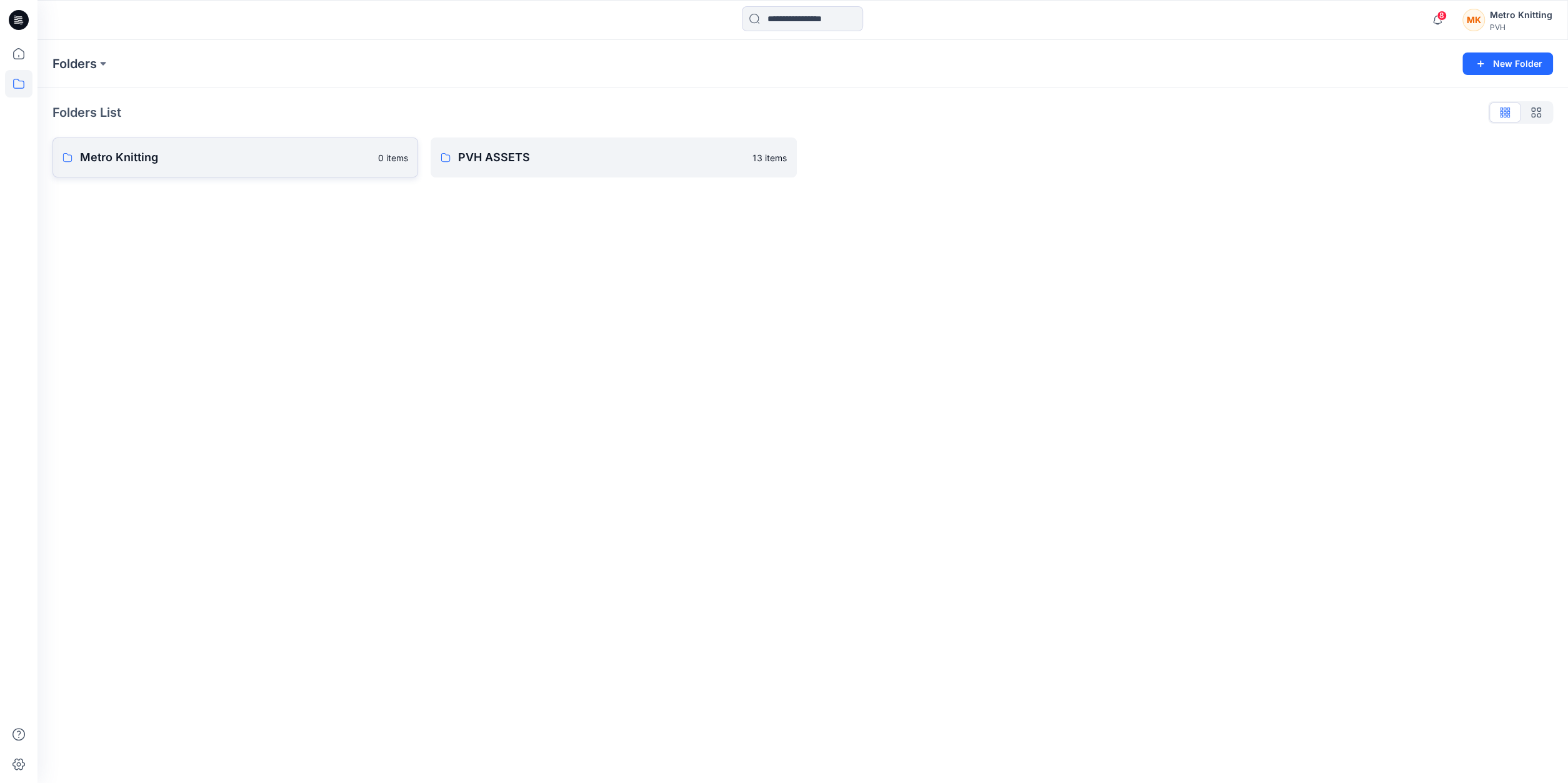
click at [214, 153] on p "Metro Knitting" at bounding box center [226, 158] width 290 height 17
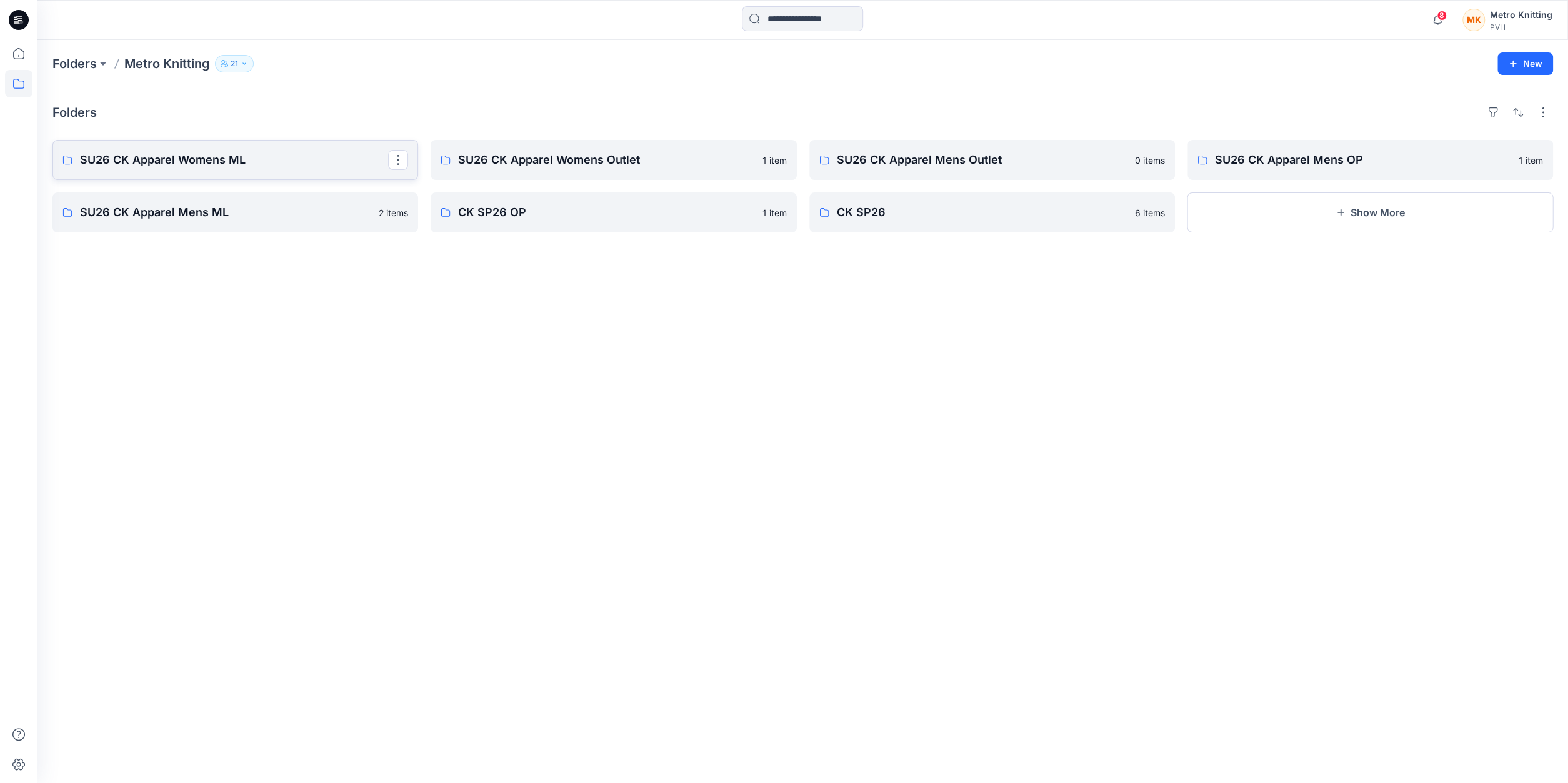
click at [279, 166] on p "SU26 CK Apparel Womens ML" at bounding box center [234, 160] width 308 height 17
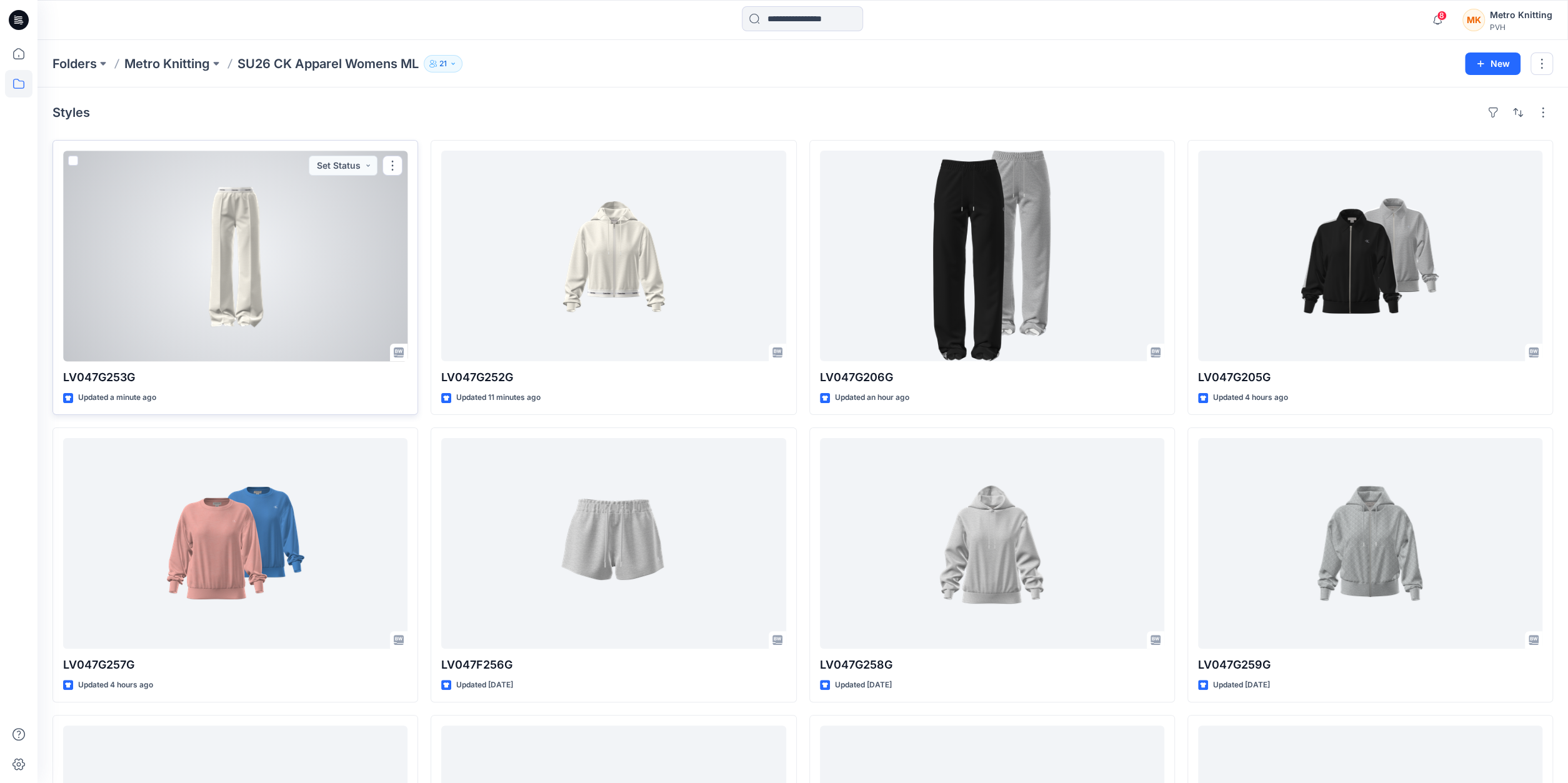
click at [328, 236] on div at bounding box center [235, 256] width 344 height 211
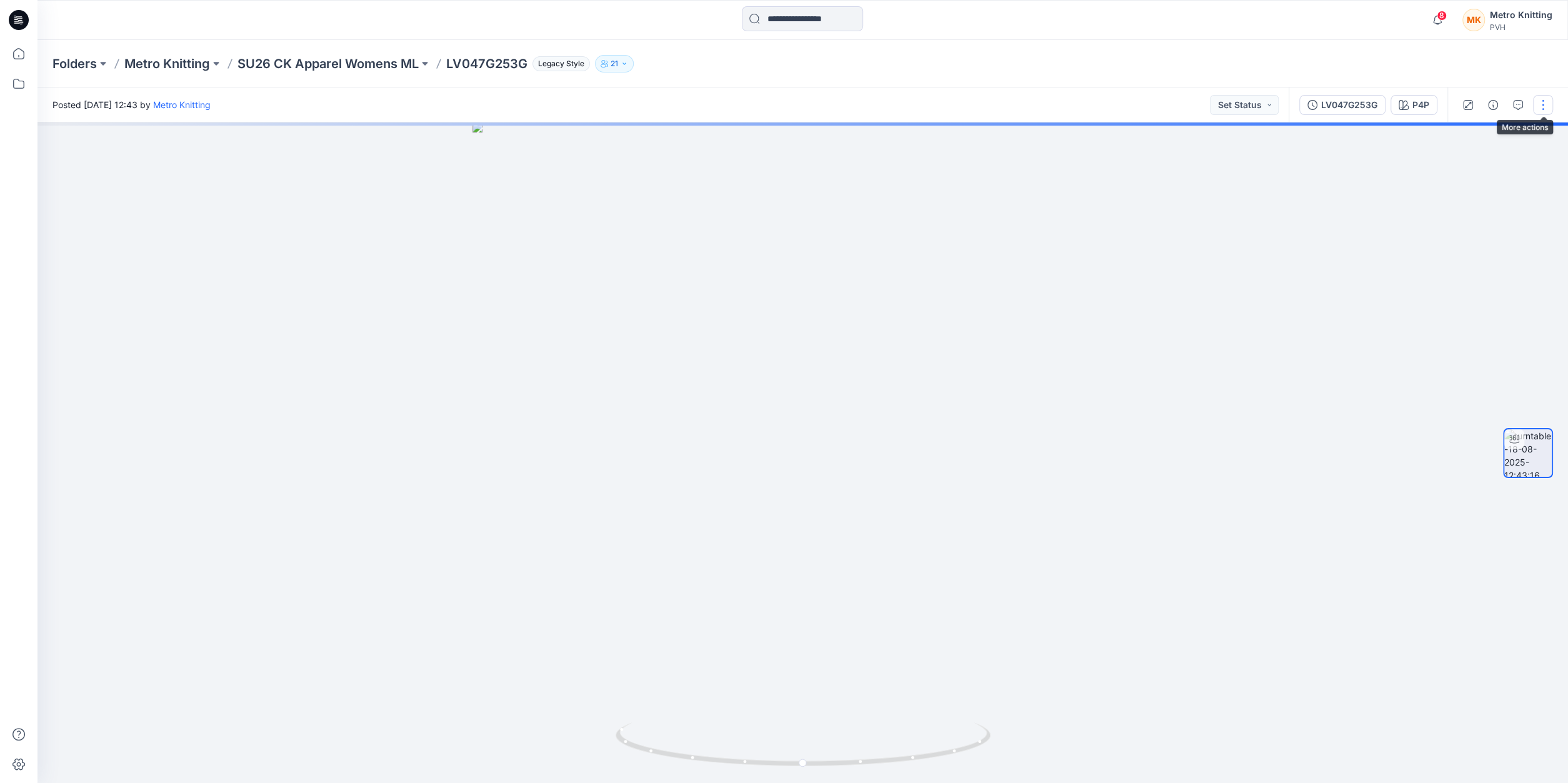
click at [1539, 106] on button "button" at bounding box center [1543, 105] width 20 height 20
click at [1461, 137] on p "Edit" at bounding box center [1463, 133] width 16 height 13
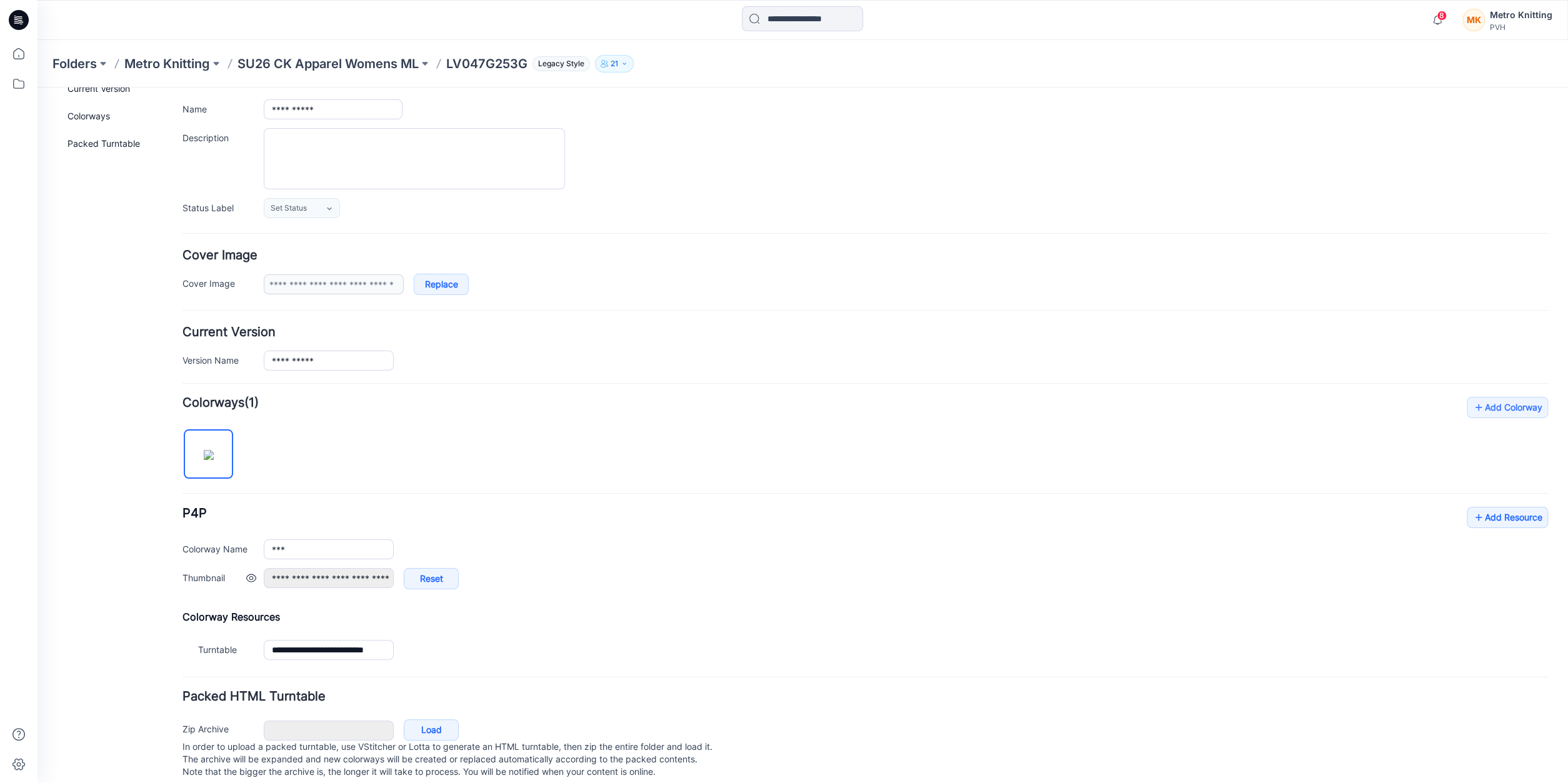
scroll to position [101, 0]
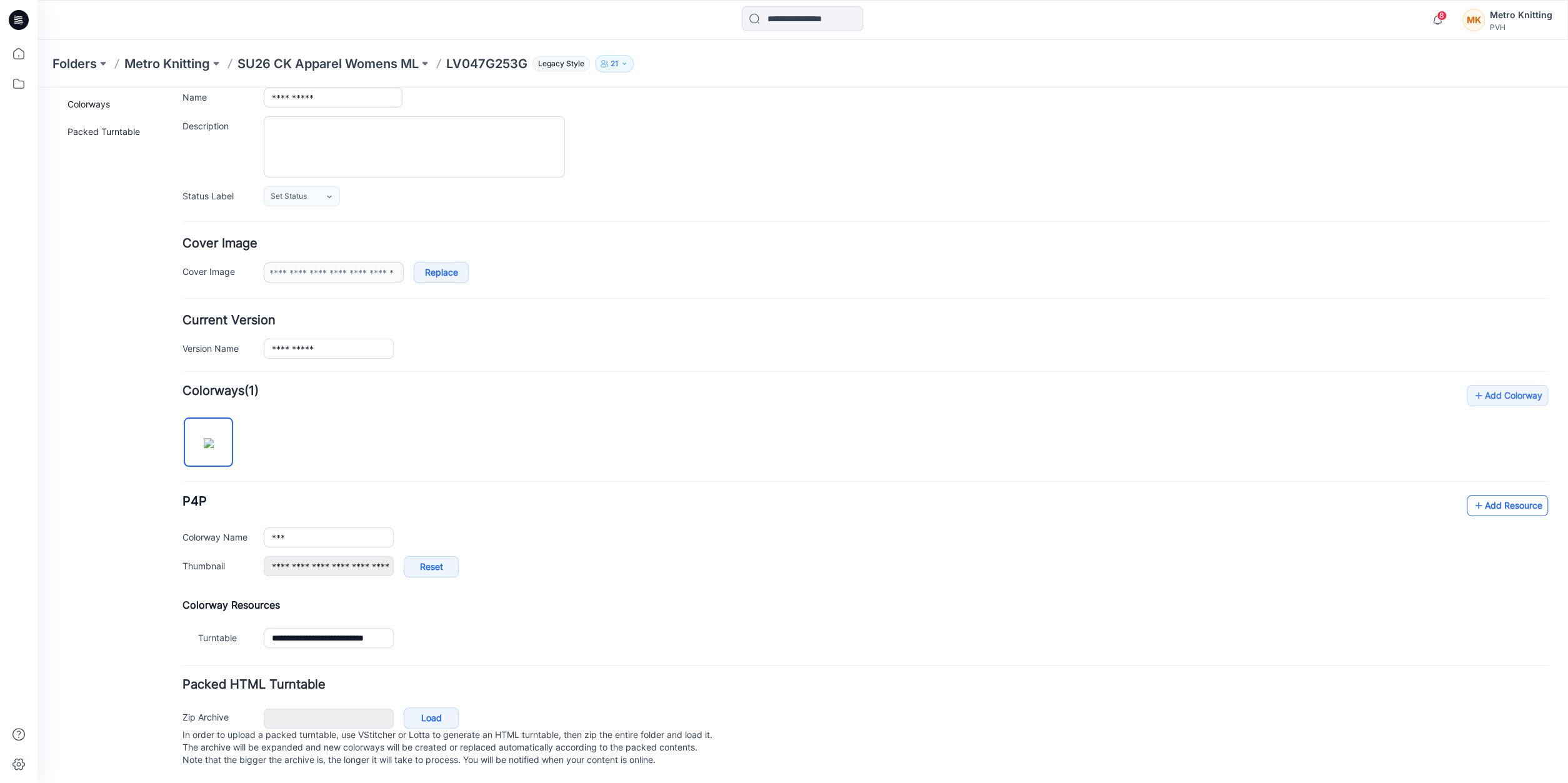
click at [1497, 498] on link "Add Resource" at bounding box center [1508, 505] width 81 height 21
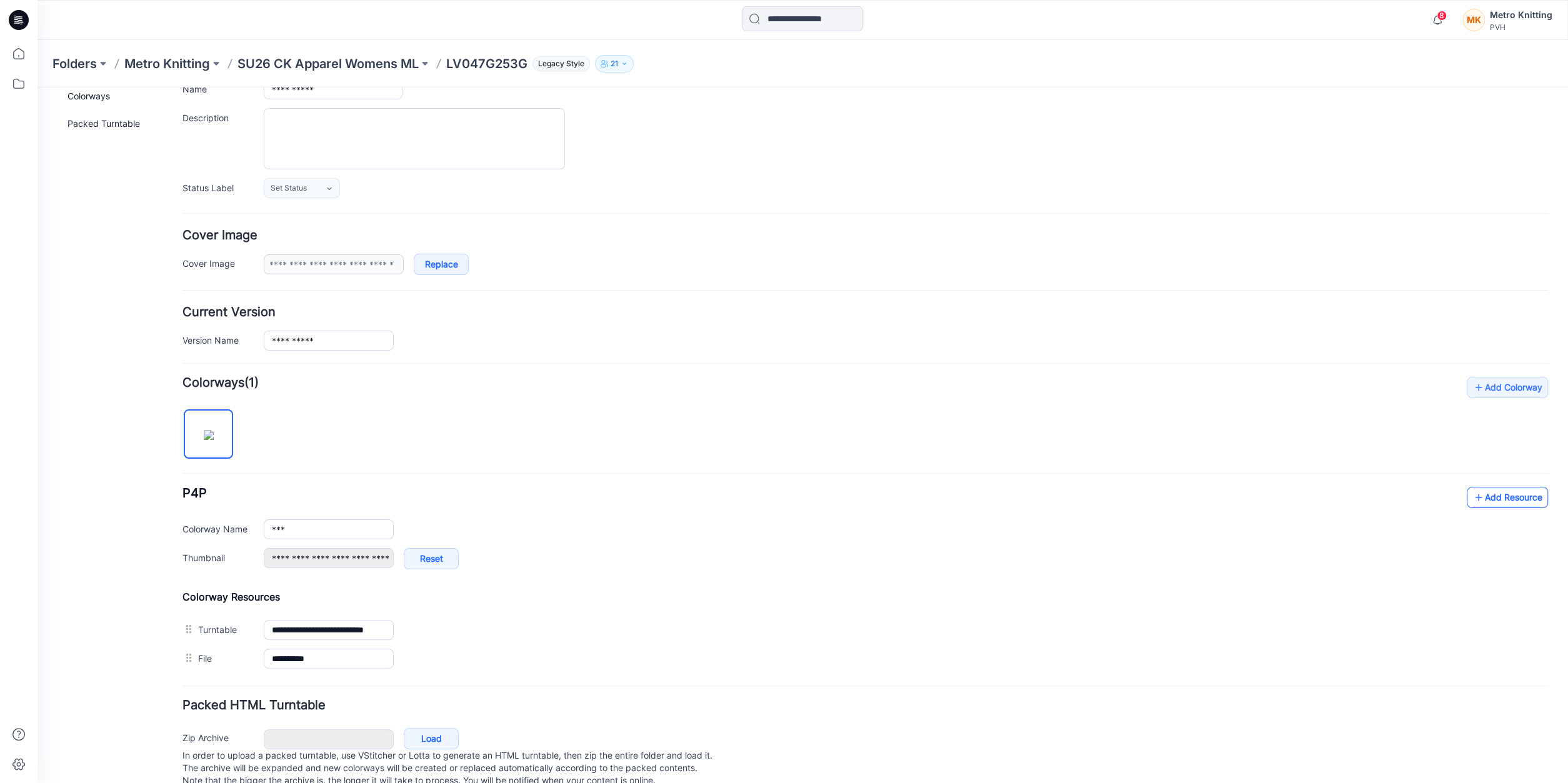
click at [1516, 491] on link "Add Resource" at bounding box center [1508, 497] width 81 height 21
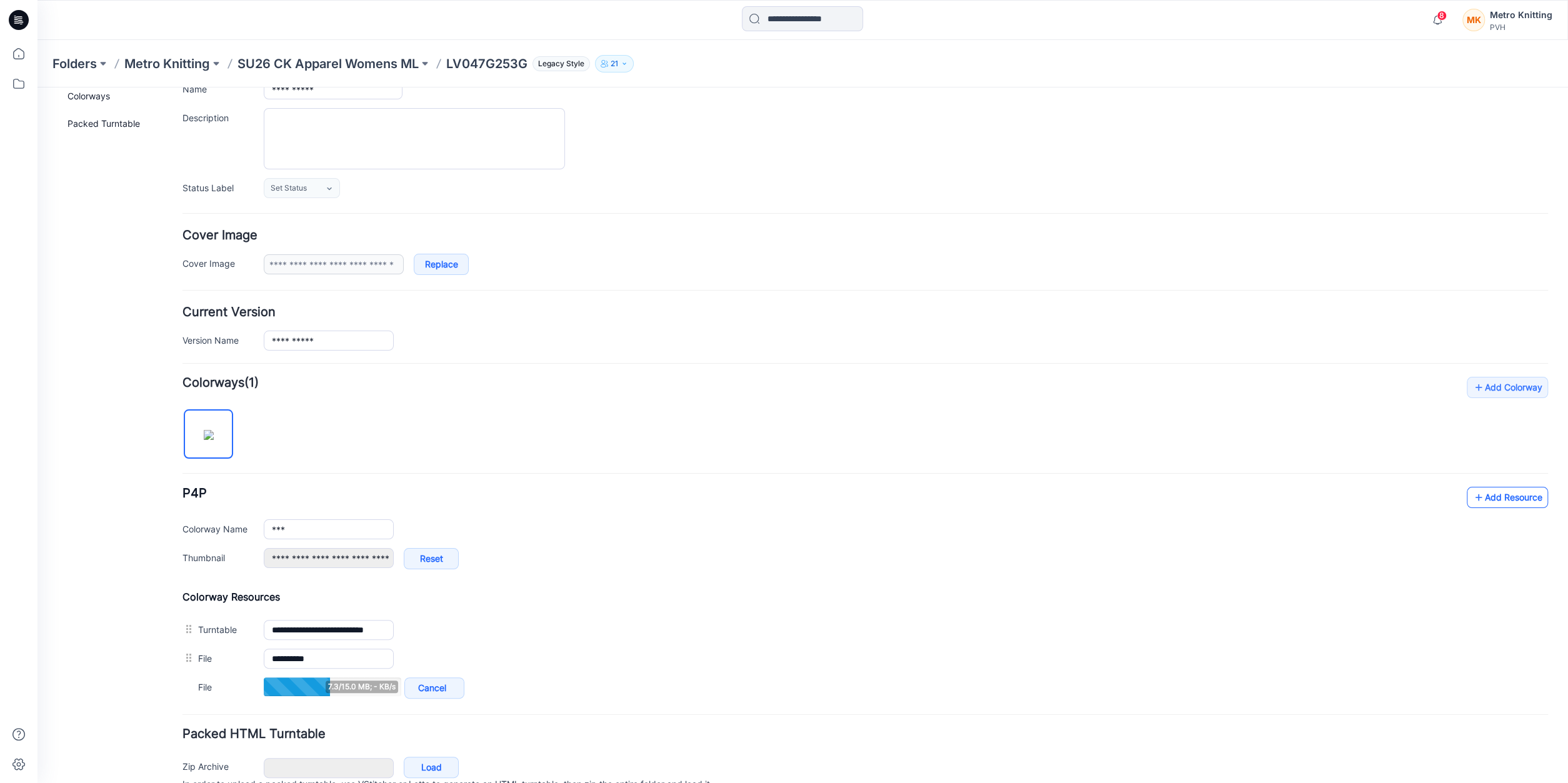
click at [1499, 498] on link "Add Resource" at bounding box center [1508, 497] width 81 height 21
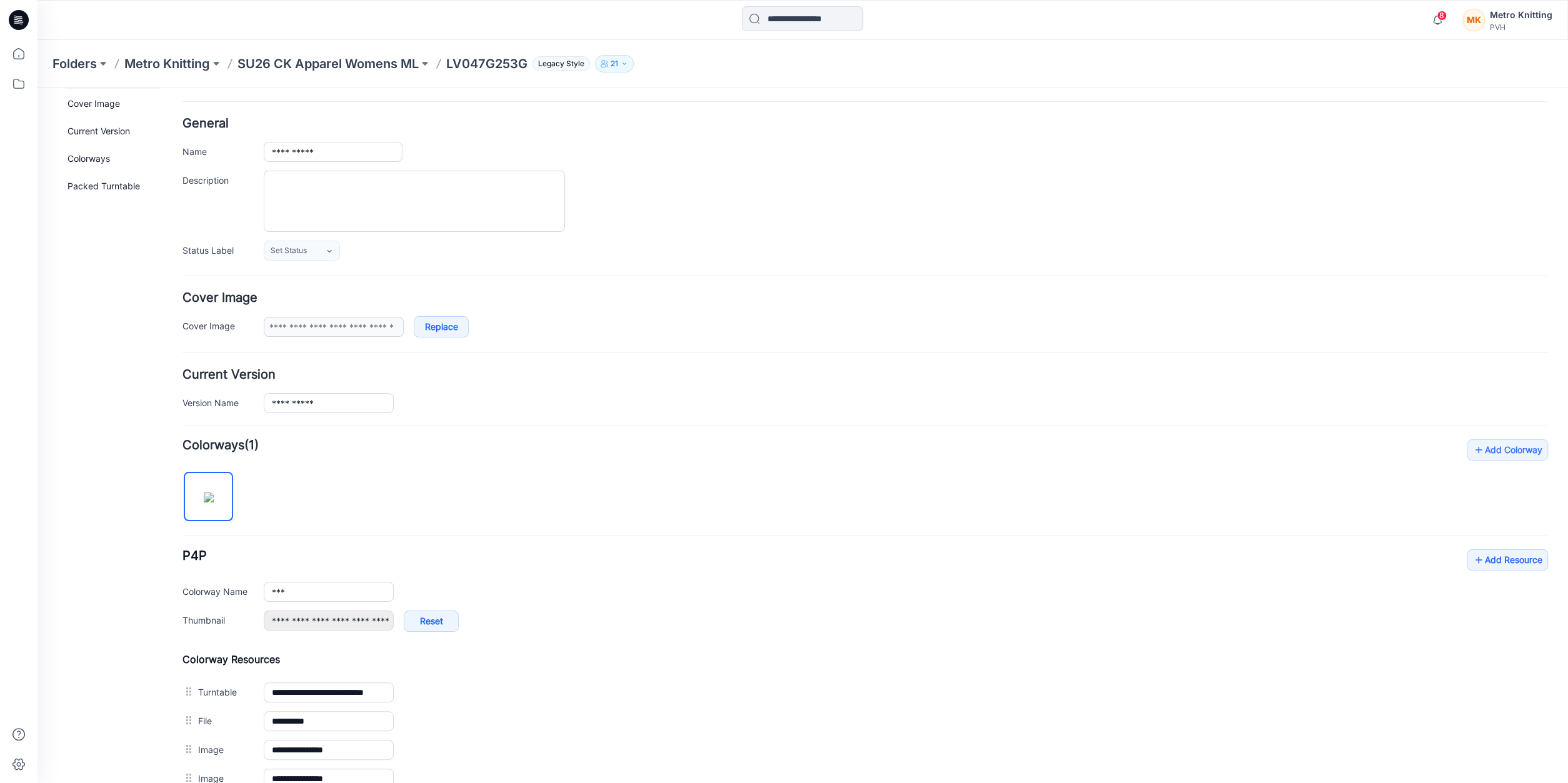
scroll to position [0, 0]
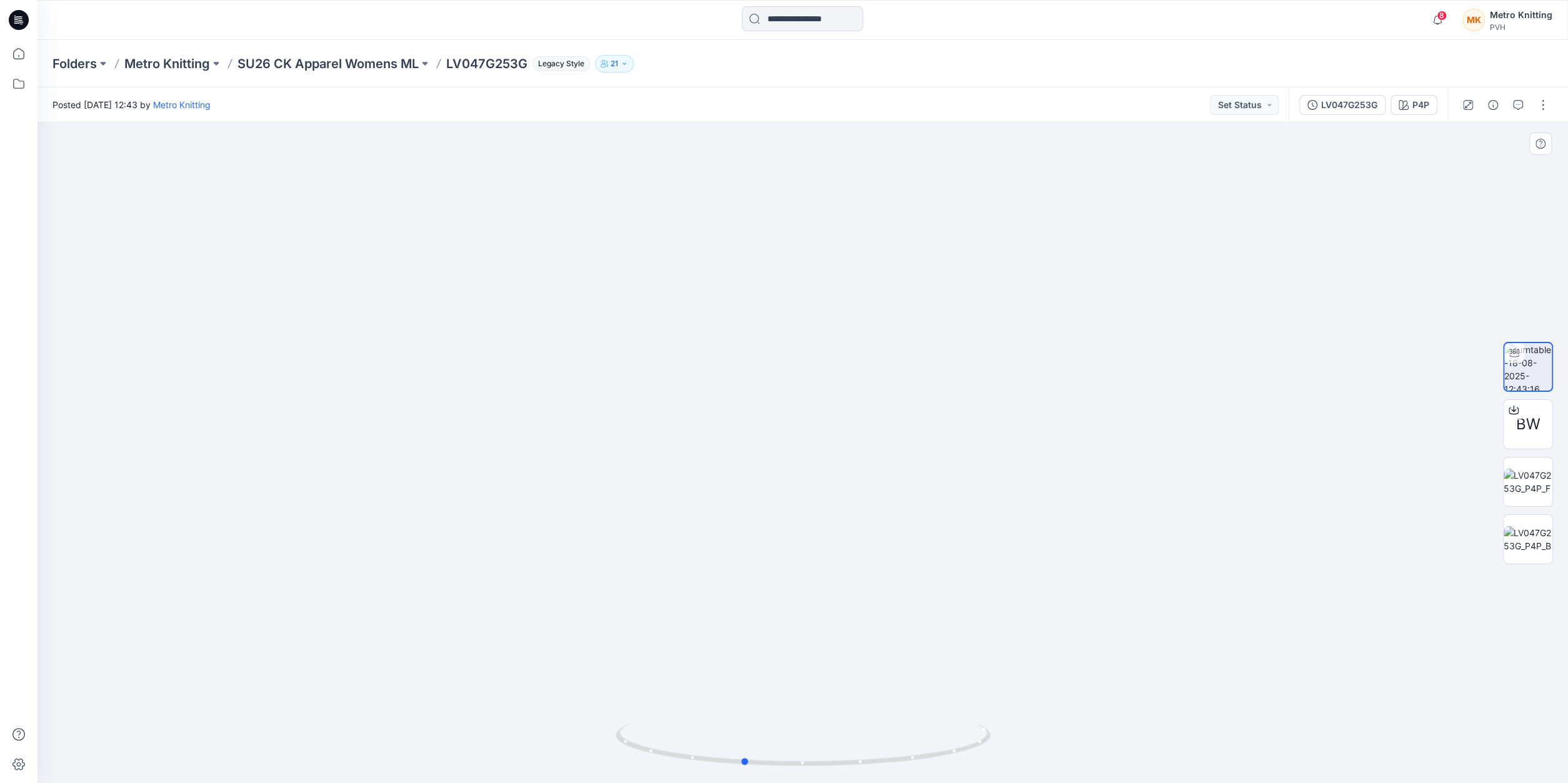
drag, startPoint x: 1061, startPoint y: 487, endPoint x: 940, endPoint y: 504, distance: 122.2
click at [946, 498] on div at bounding box center [802, 453] width 1531 height 660
drag, startPoint x: 973, startPoint y: 581, endPoint x: 1088, endPoint y: 564, distance: 116.2
click at [1089, 564] on div at bounding box center [802, 453] width 1531 height 660
drag, startPoint x: 896, startPoint y: 548, endPoint x: 877, endPoint y: 552, distance: 19.4
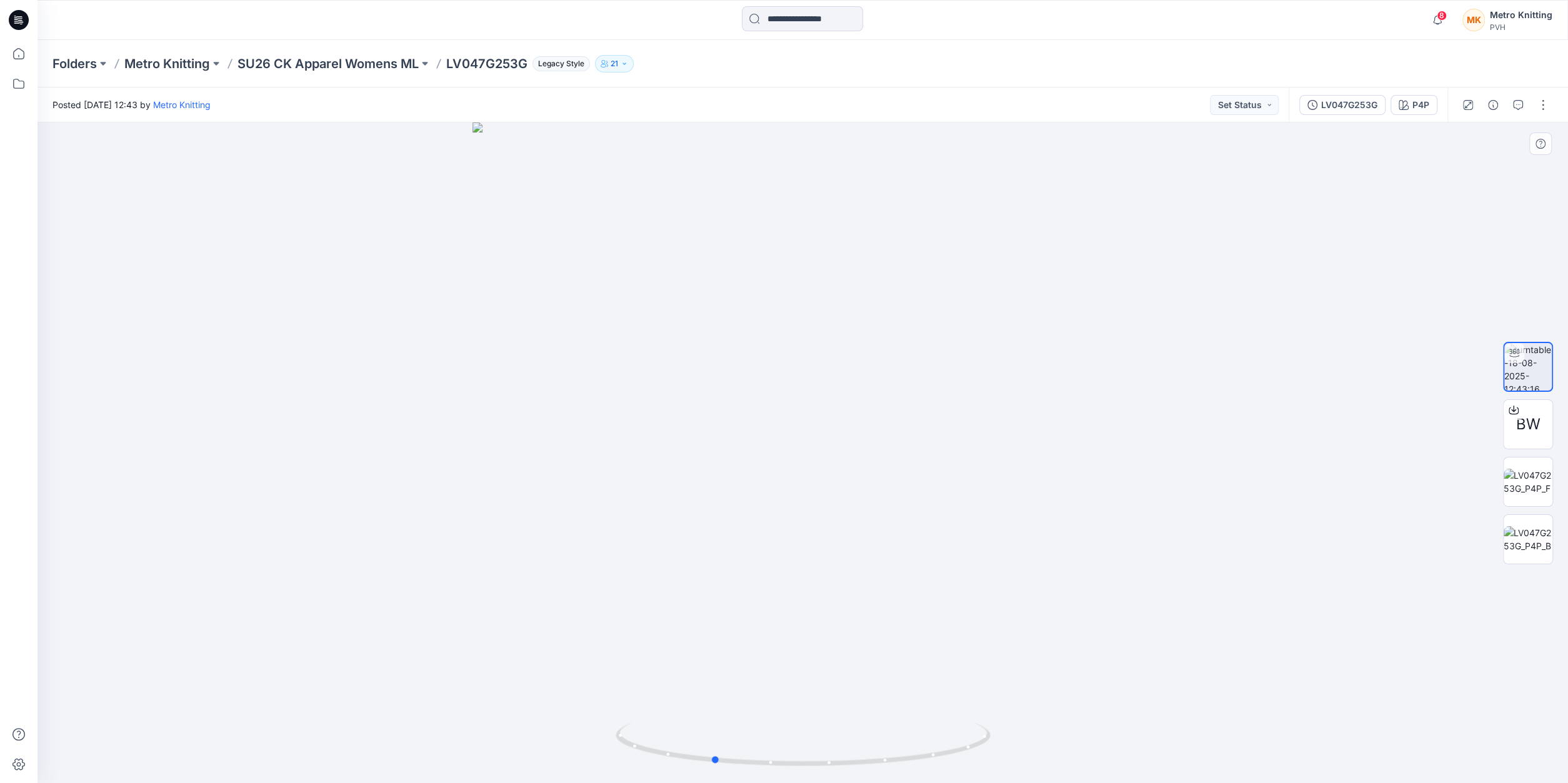
click at [877, 552] on div at bounding box center [802, 453] width 1531 height 660
drag, startPoint x: 660, startPoint y: 416, endPoint x: 1125, endPoint y: 433, distance: 465.3
click at [1125, 433] on div at bounding box center [802, 453] width 1531 height 660
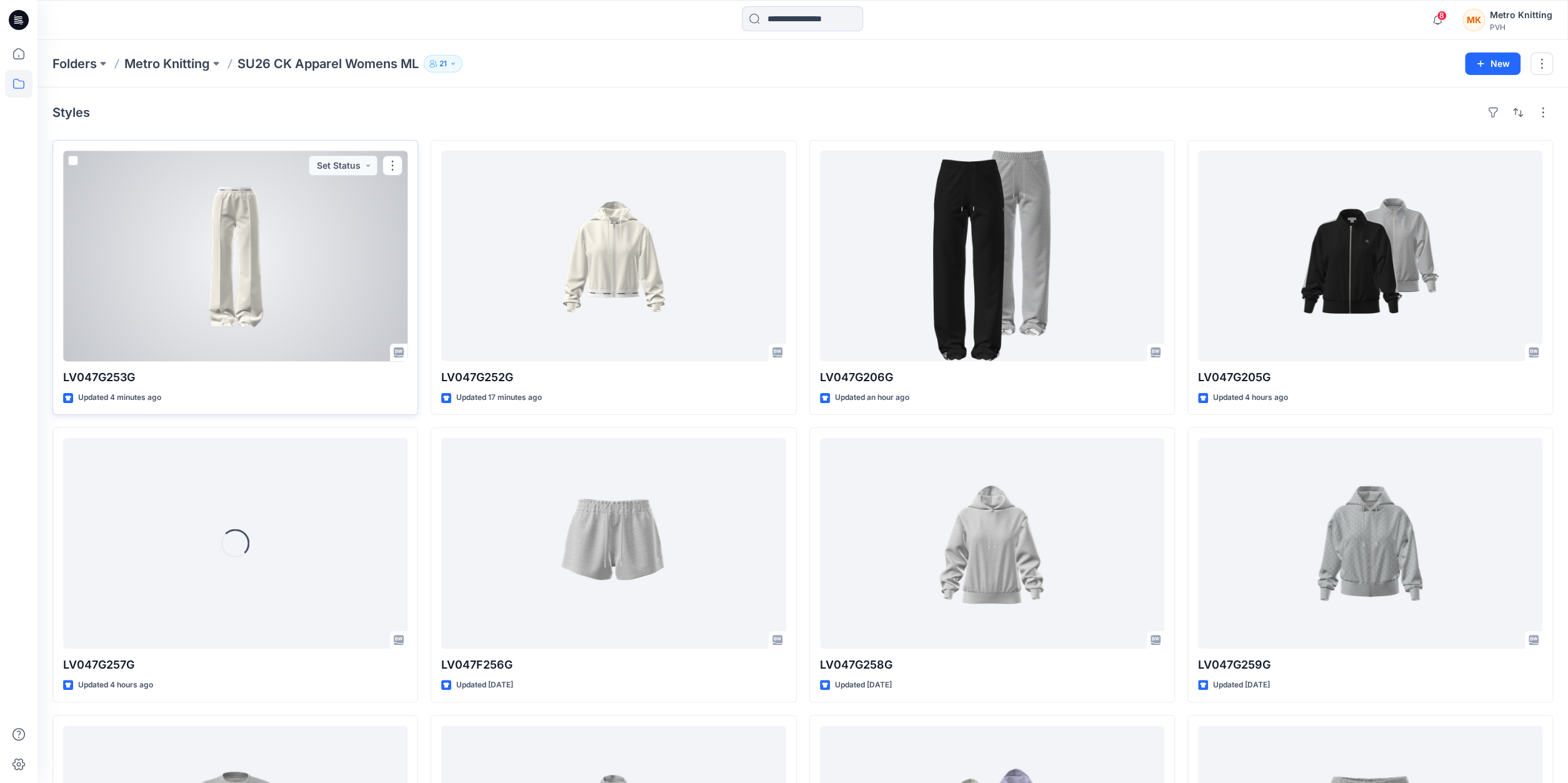
click at [342, 298] on div at bounding box center [235, 256] width 344 height 211
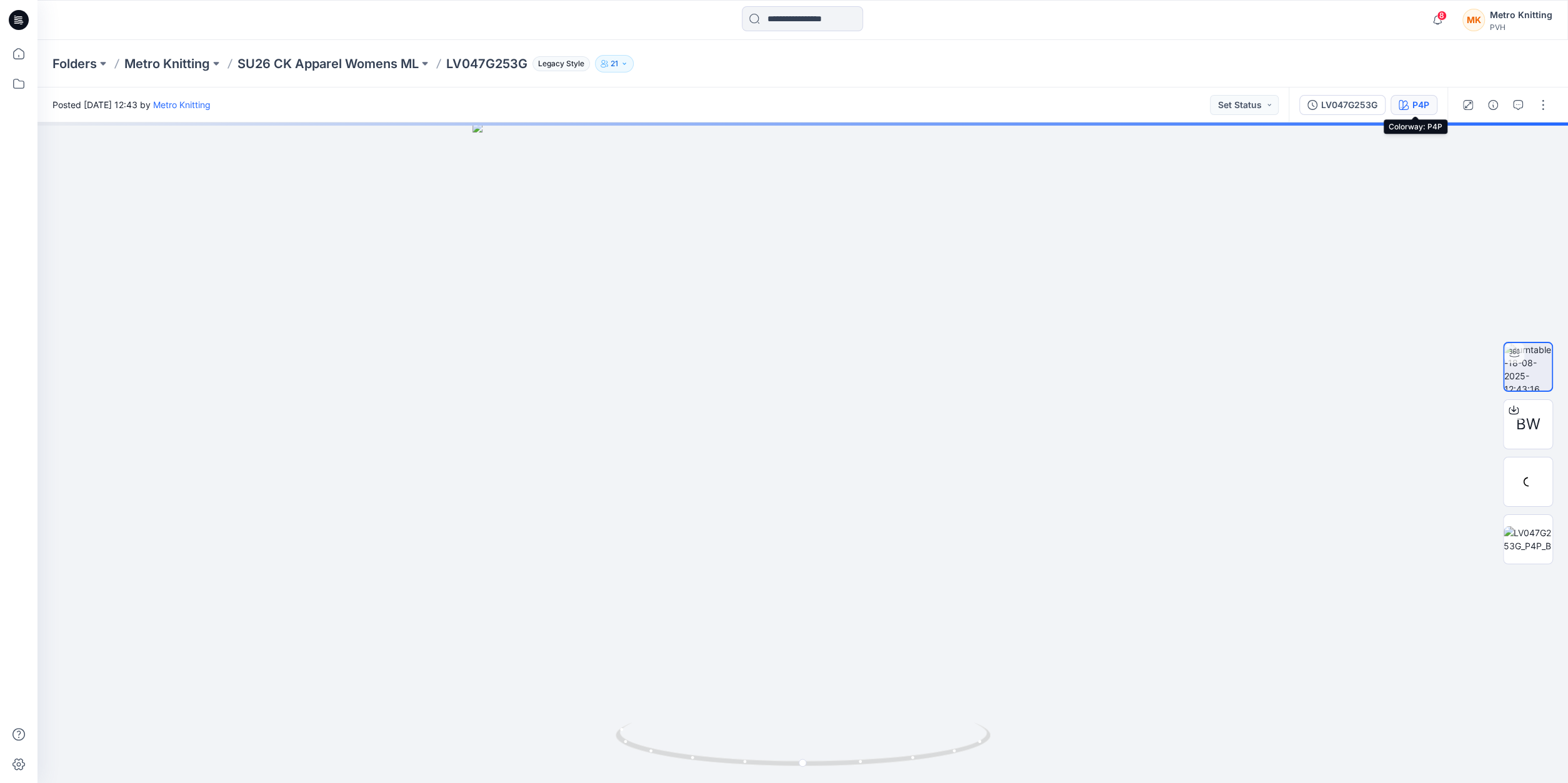
click at [1416, 103] on div "P4P" at bounding box center [1421, 105] width 17 height 14
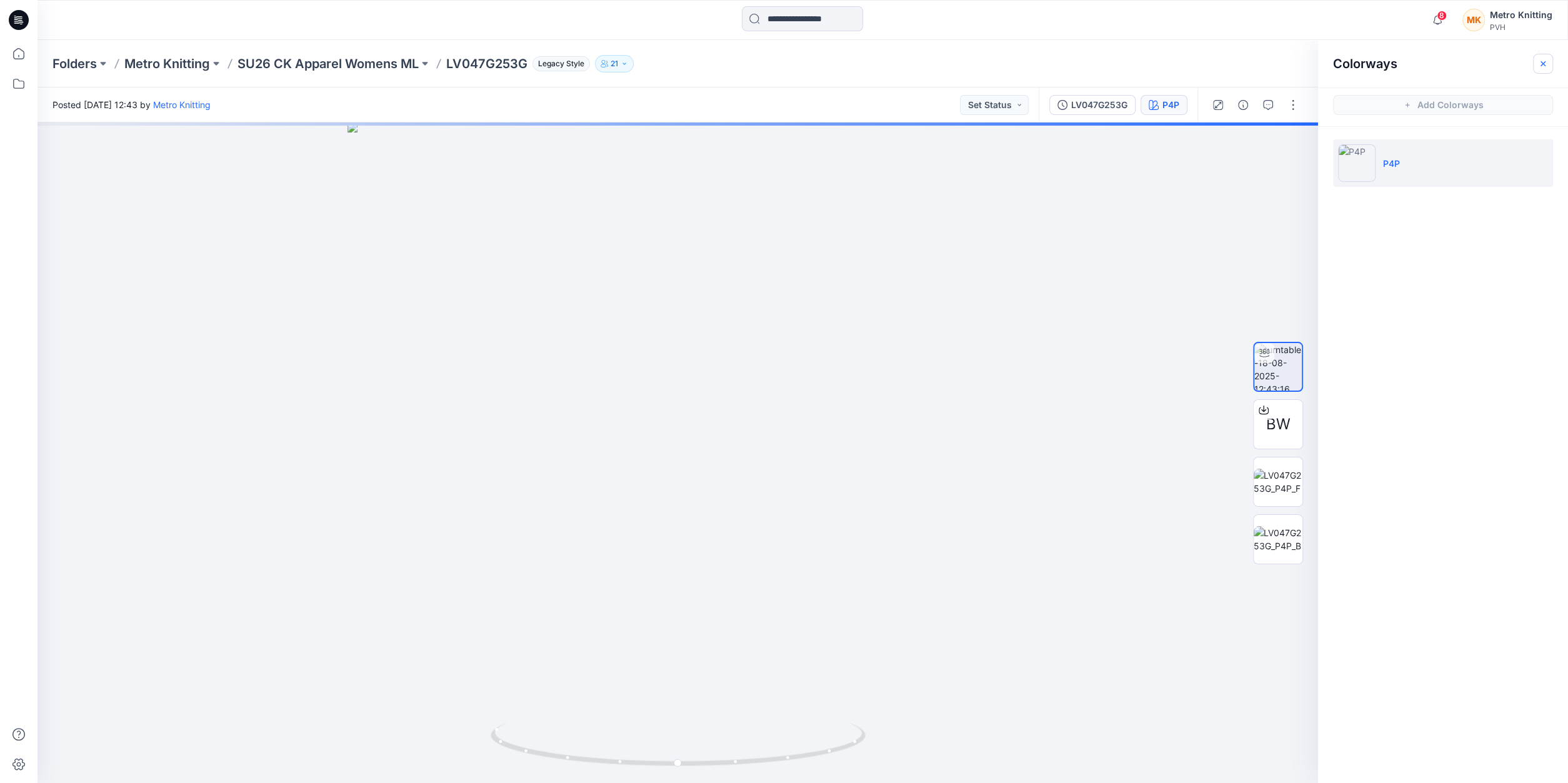
click at [1538, 65] on icon "button" at bounding box center [1543, 63] width 10 height 10
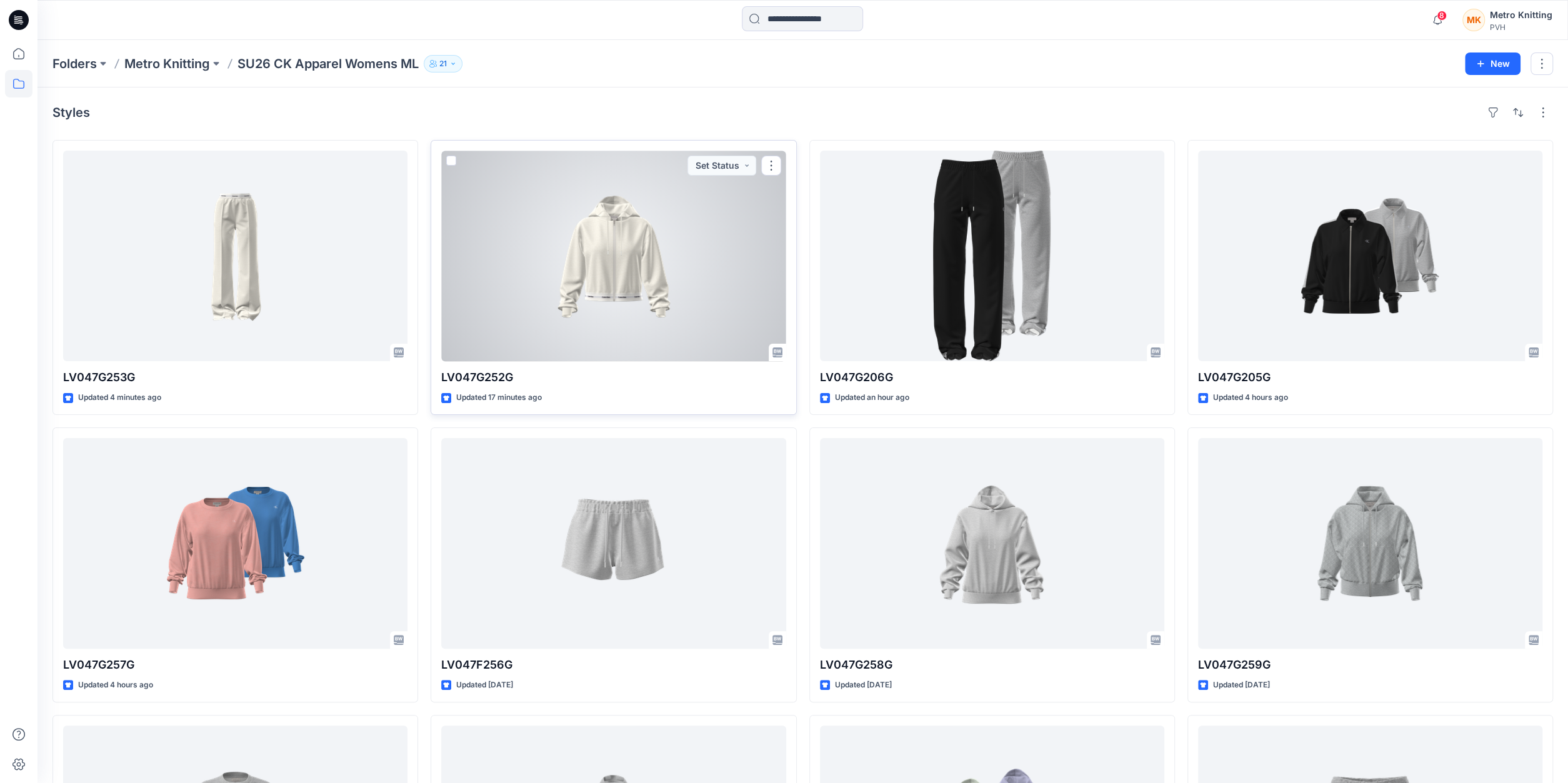
click at [564, 248] on div at bounding box center [613, 256] width 344 height 211
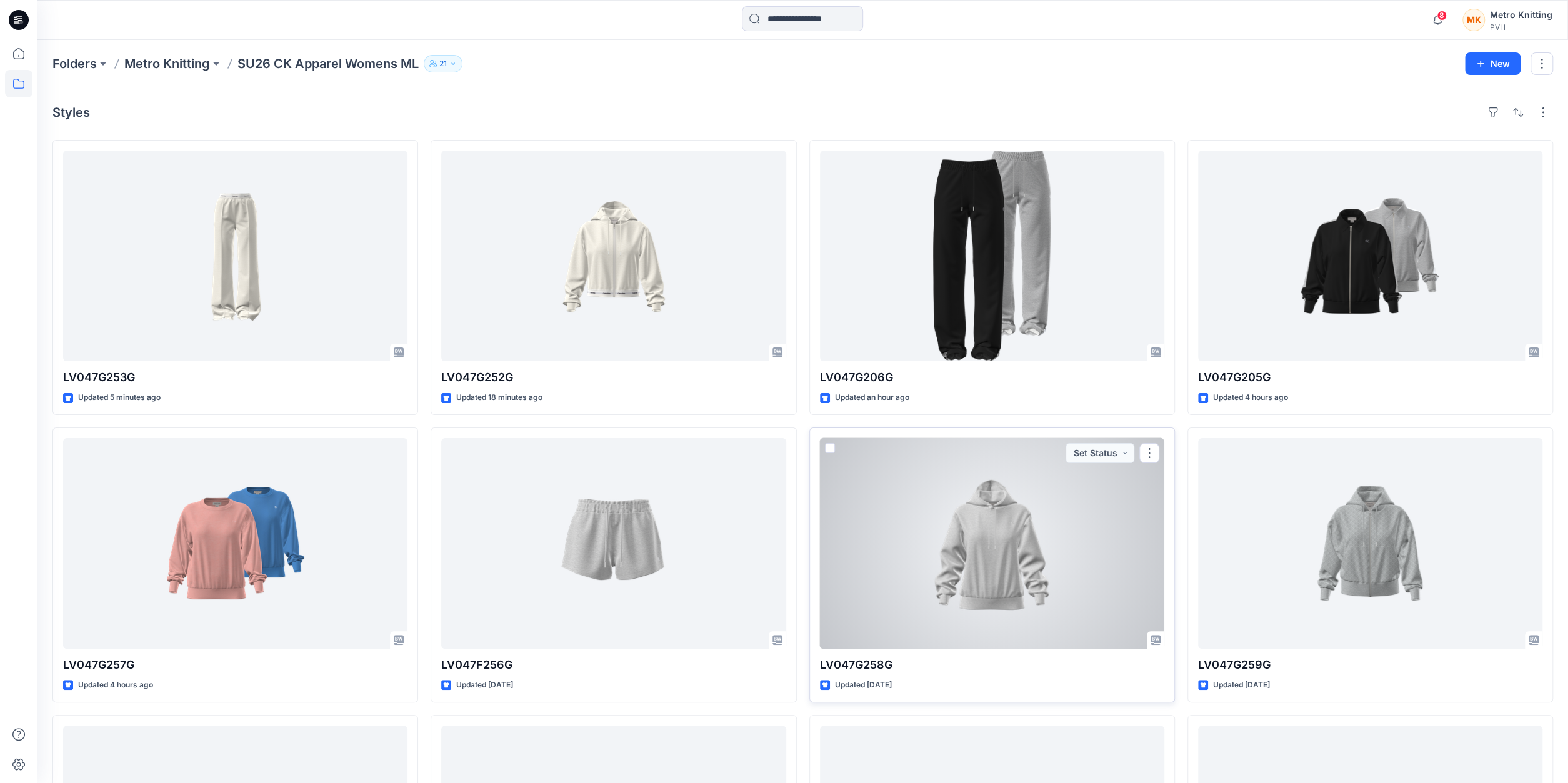
click at [873, 526] on div at bounding box center [992, 543] width 344 height 211
